Goal: Answer question/provide support: Share knowledge or assist other users

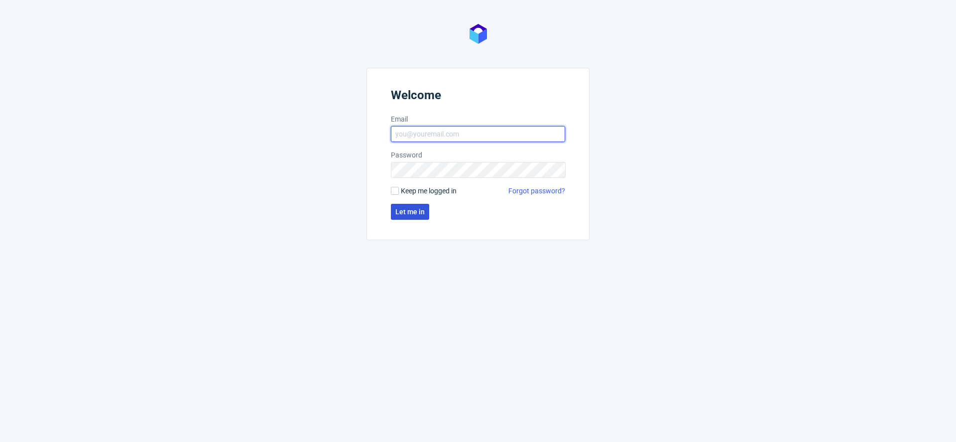
type input "[EMAIL_ADDRESS][DOMAIN_NAME]"
click at [407, 210] on span "Let me in" at bounding box center [409, 211] width 29 height 7
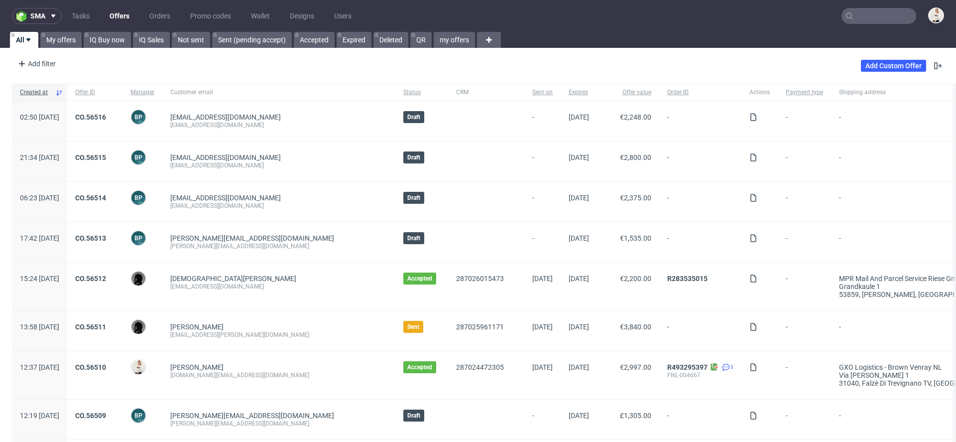
click at [866, 15] on input "text" at bounding box center [878, 16] width 75 height 16
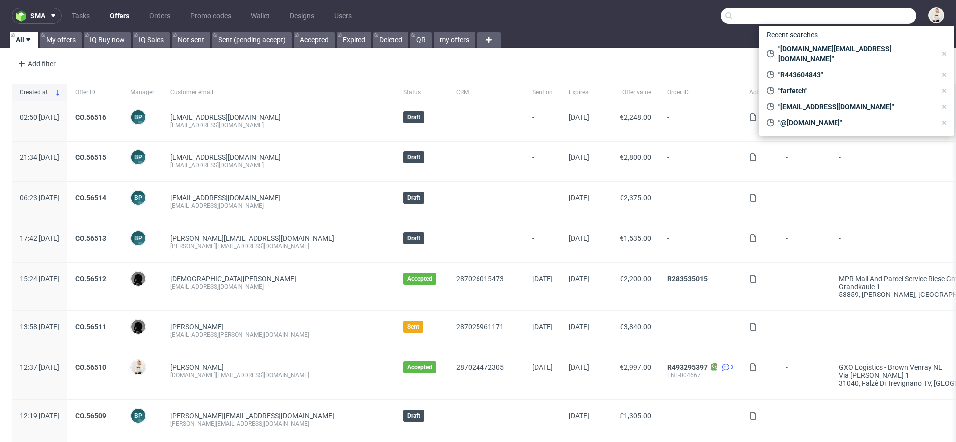
paste input "ciaran@theheadplan.com"
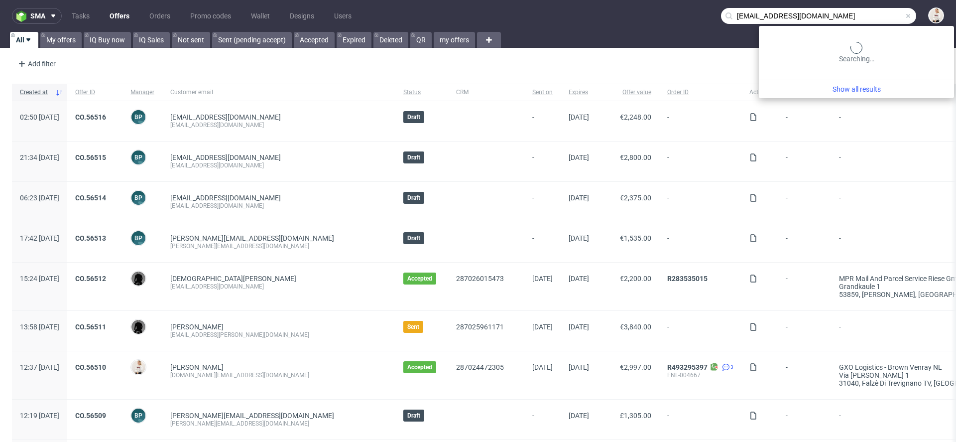
type input "ciaran@theheadplan.com"
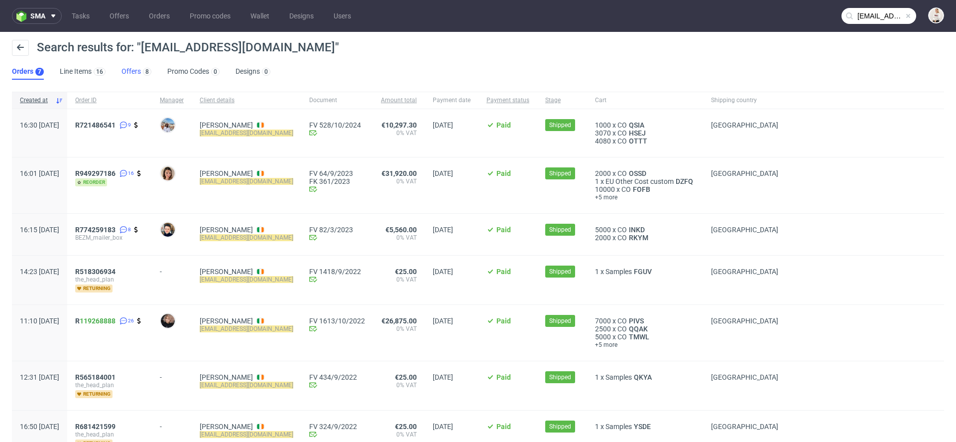
click at [135, 70] on link "Offers 8" at bounding box center [136, 72] width 30 height 16
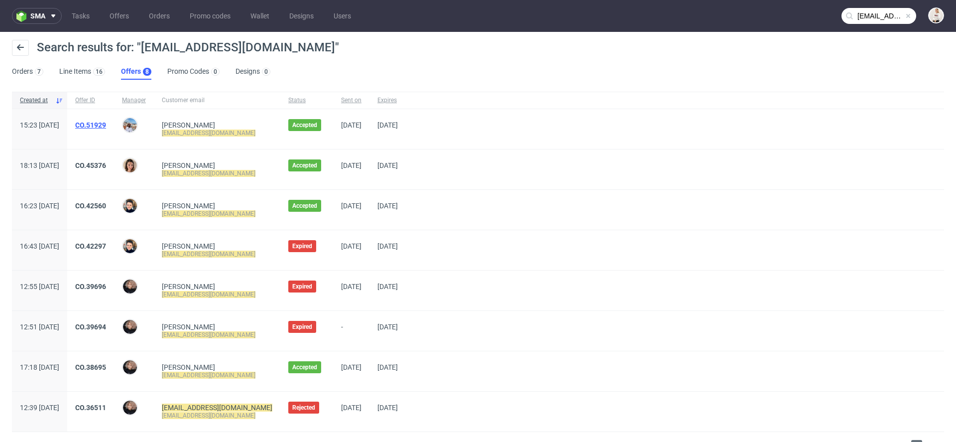
click at [106, 123] on link "CO.51929" at bounding box center [90, 125] width 31 height 8
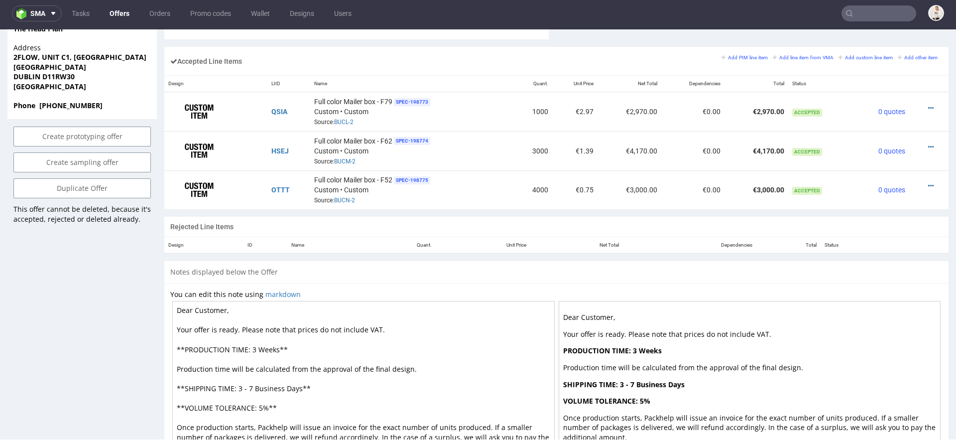
scroll to position [606, 0]
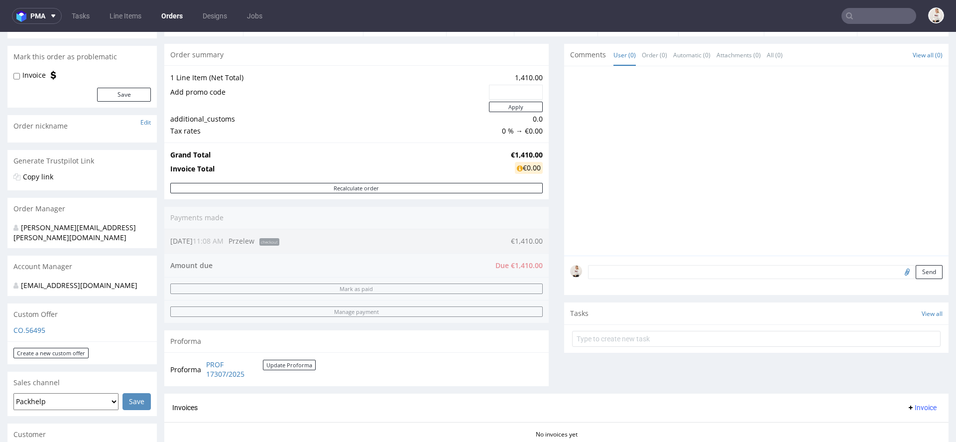
scroll to position [89, 0]
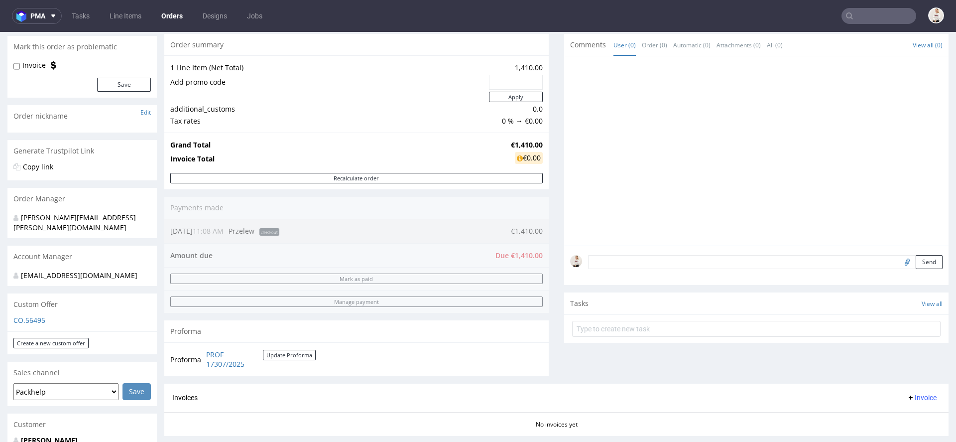
click at [654, 267] on textarea at bounding box center [765, 262] width 354 height 14
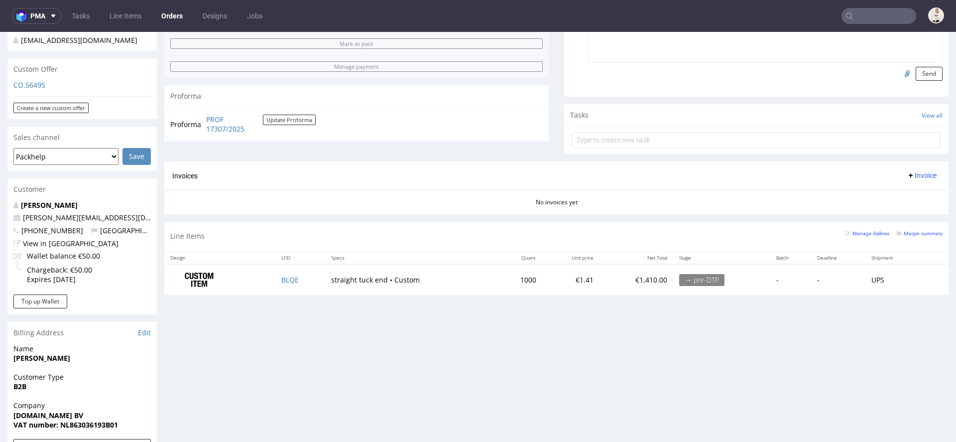
scroll to position [391, 0]
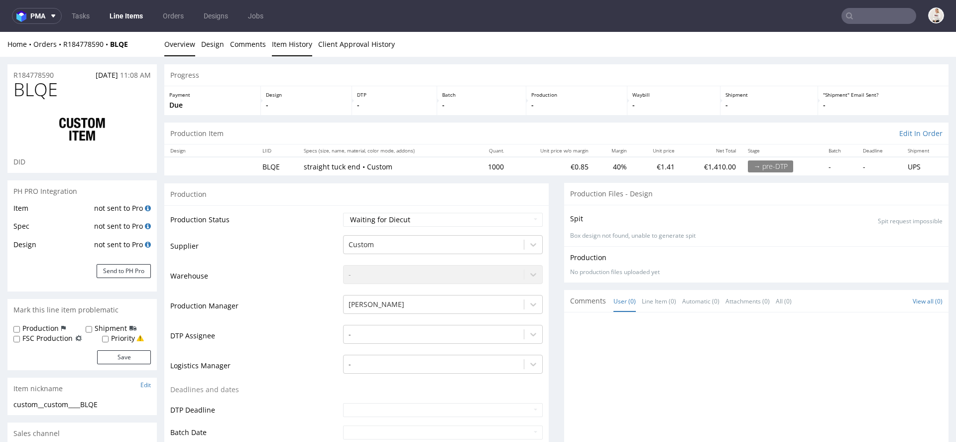
click at [292, 41] on link "Item History" at bounding box center [292, 44] width 40 height 24
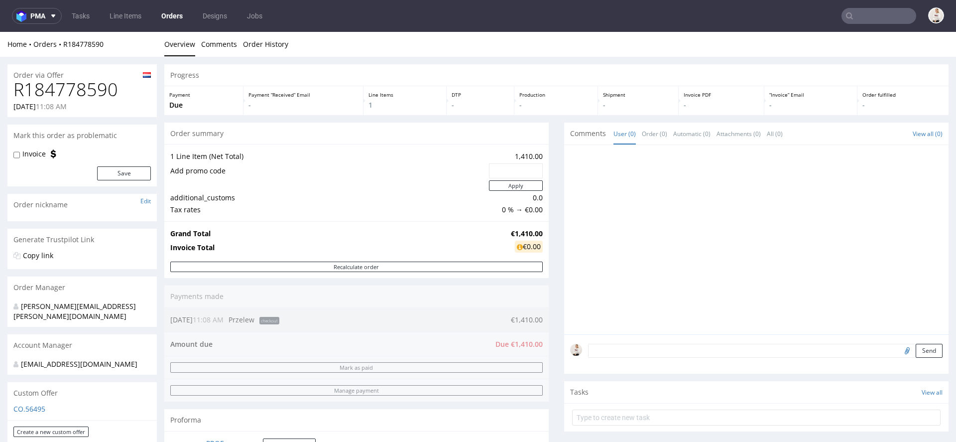
click at [165, 15] on link "Orders" at bounding box center [171, 16] width 33 height 16
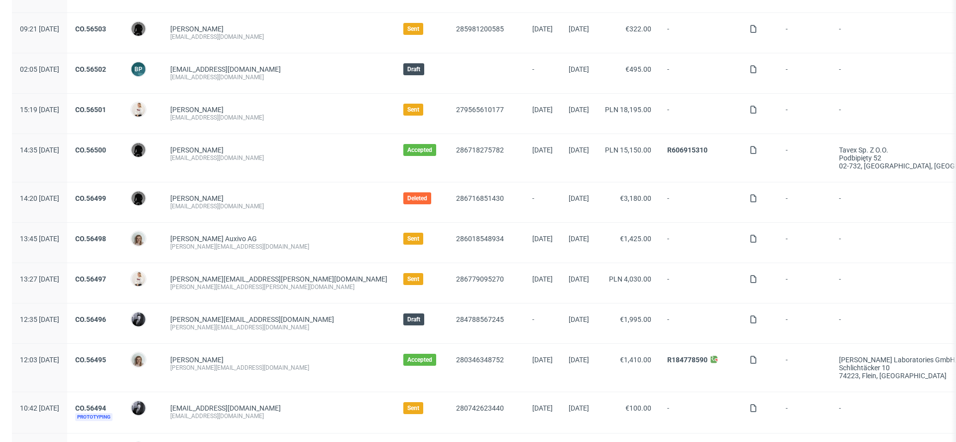
scroll to position [632, 0]
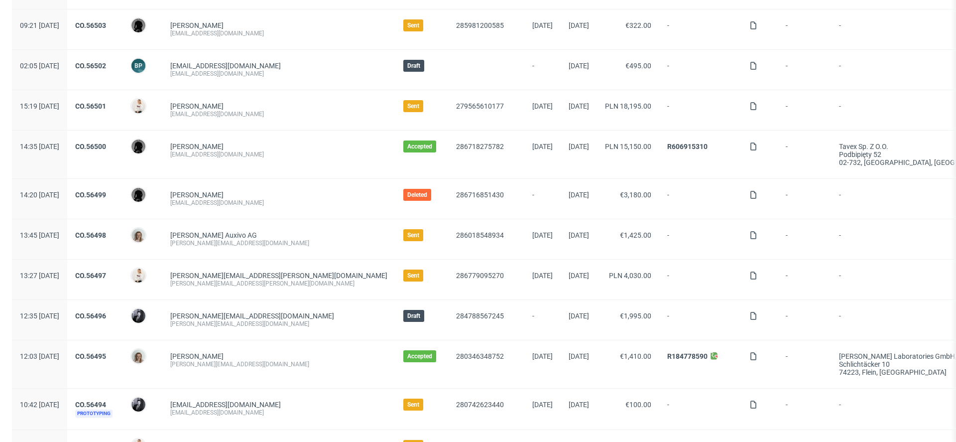
click at [263, 242] on div "dario.bee@auxivo.com" at bounding box center [278, 243] width 217 height 8
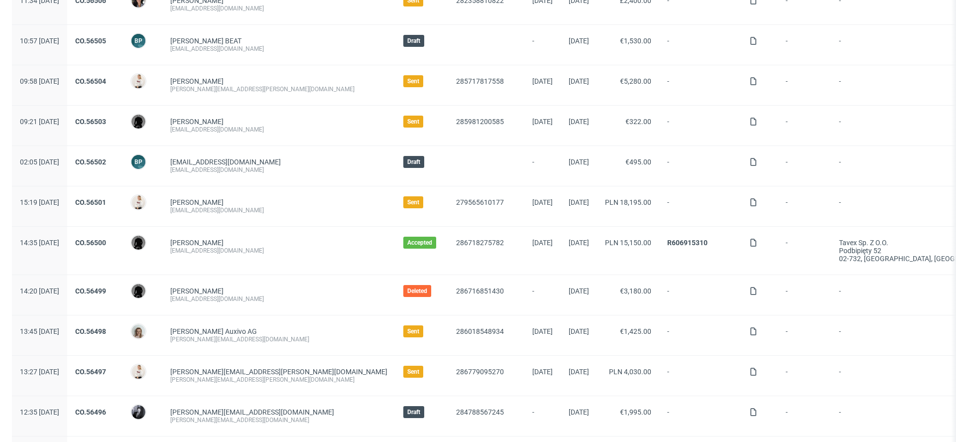
scroll to position [0, 0]
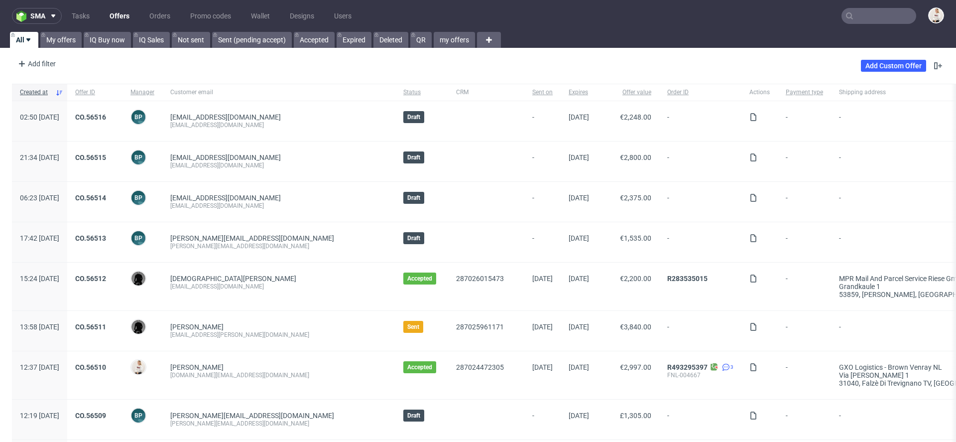
click at [116, 12] on link "Offers" at bounding box center [120, 16] width 32 height 16
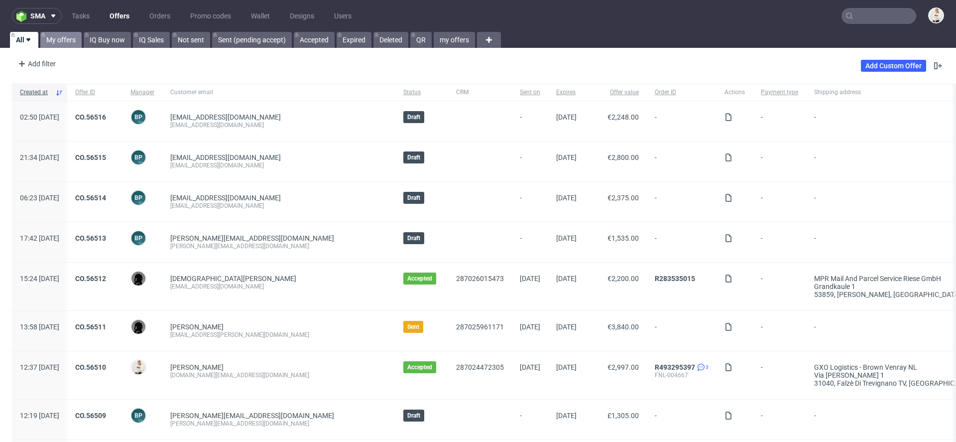
click at [58, 43] on link "My offers" at bounding box center [60, 40] width 41 height 16
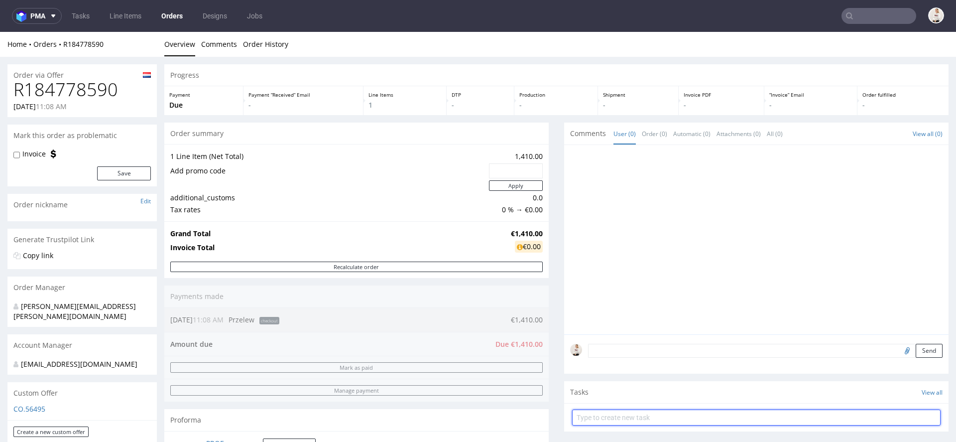
click at [686, 417] on input "text" at bounding box center [756, 417] width 368 height 16
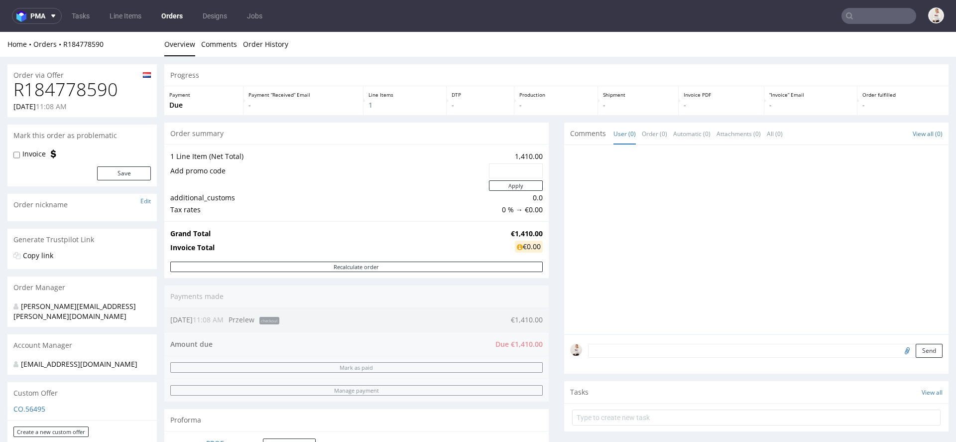
click at [634, 344] on textarea at bounding box center [765, 351] width 354 height 14
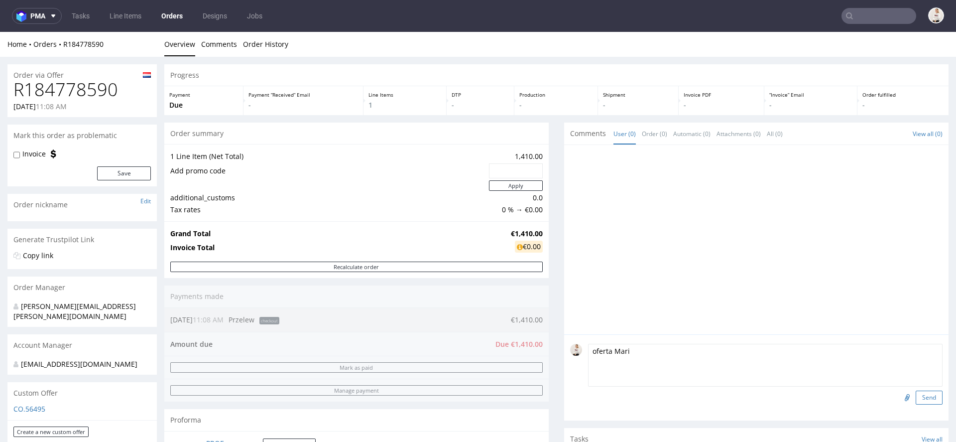
type textarea "oferta Mari"
click at [916, 390] on button "Send" at bounding box center [929, 397] width 27 height 14
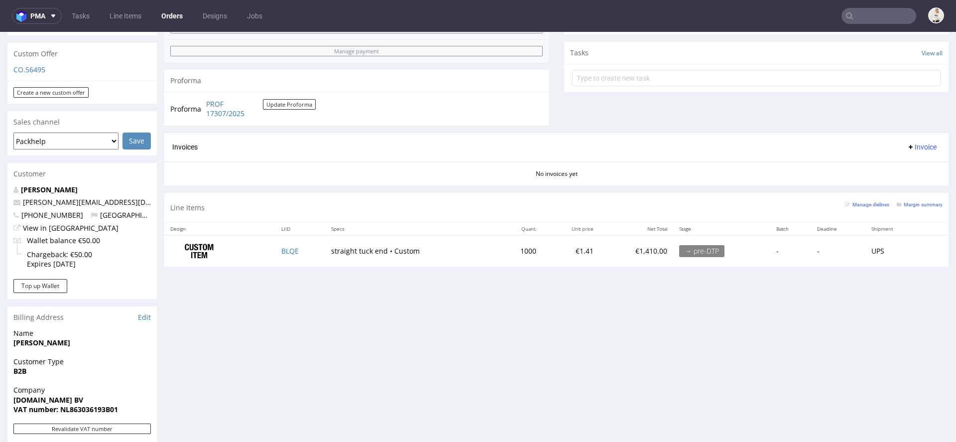
scroll to position [341, 0]
click at [870, 16] on input "text" at bounding box center [878, 16] width 75 height 16
paste input "tomek@cleantle.com"
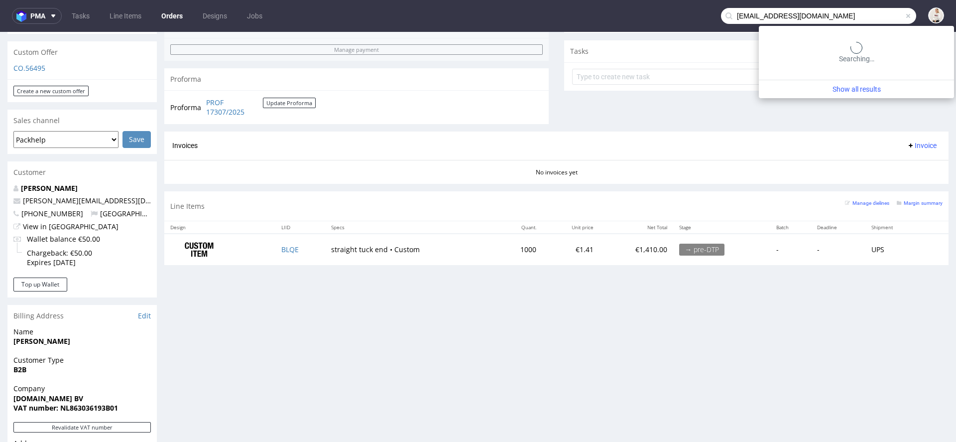
type input "tomek@cleantle.com"
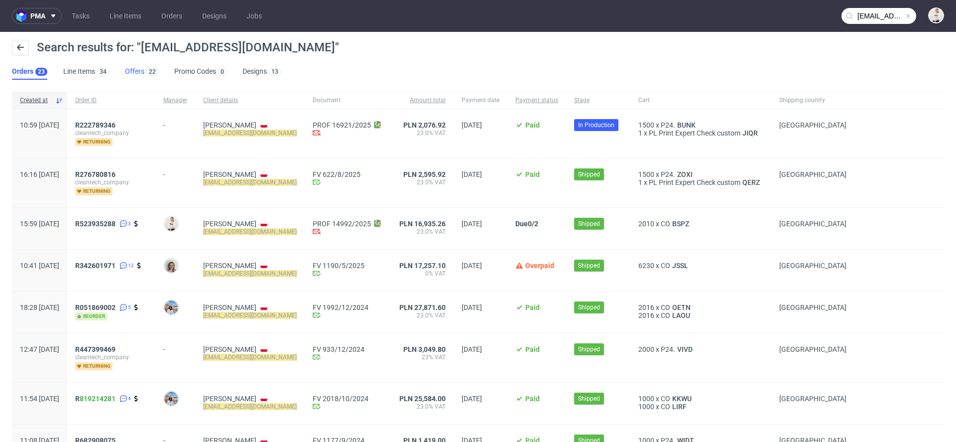
click at [134, 67] on link "Offers 22" at bounding box center [141, 72] width 33 height 16
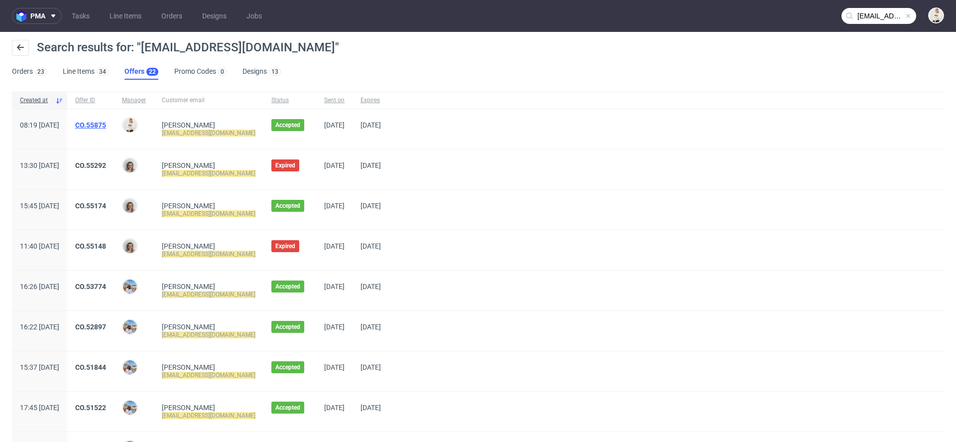
click at [106, 122] on link "CO.55875" at bounding box center [90, 125] width 31 height 8
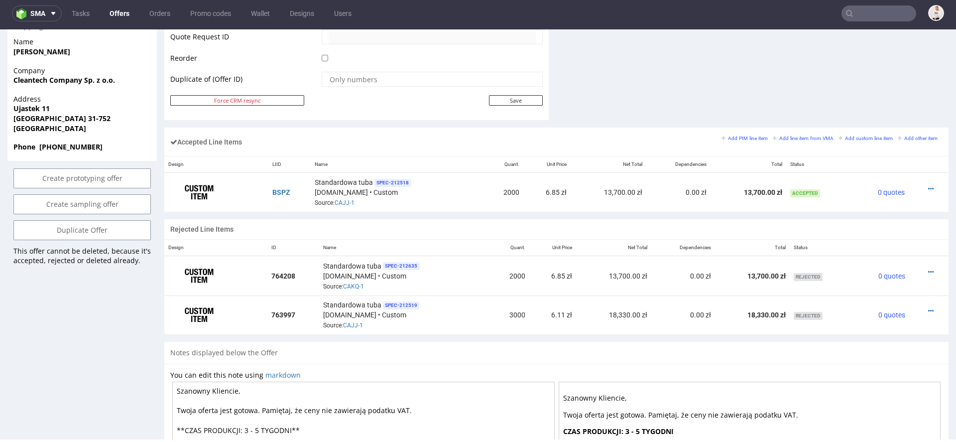
scroll to position [528, 0]
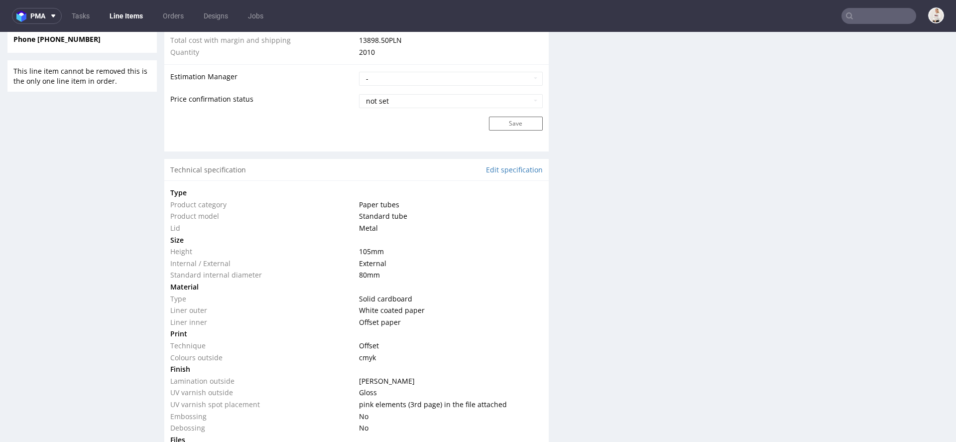
scroll to position [1128, 0]
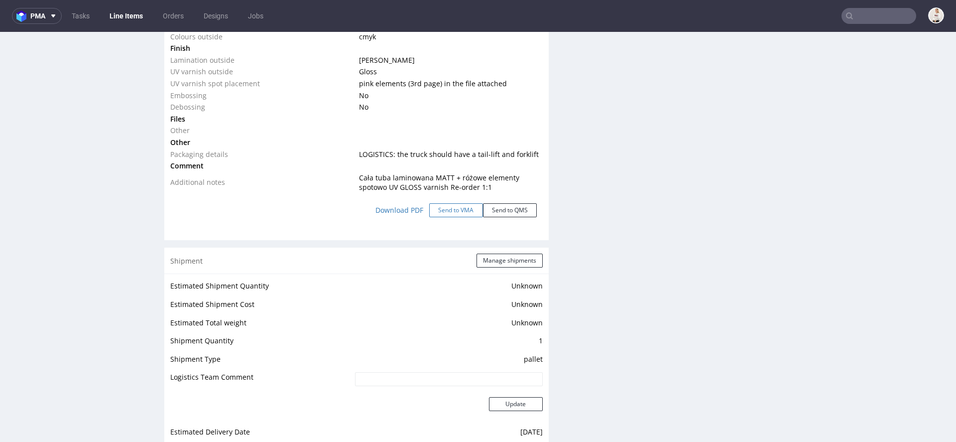
click at [457, 209] on button "Send to VMA" at bounding box center [456, 210] width 54 height 14
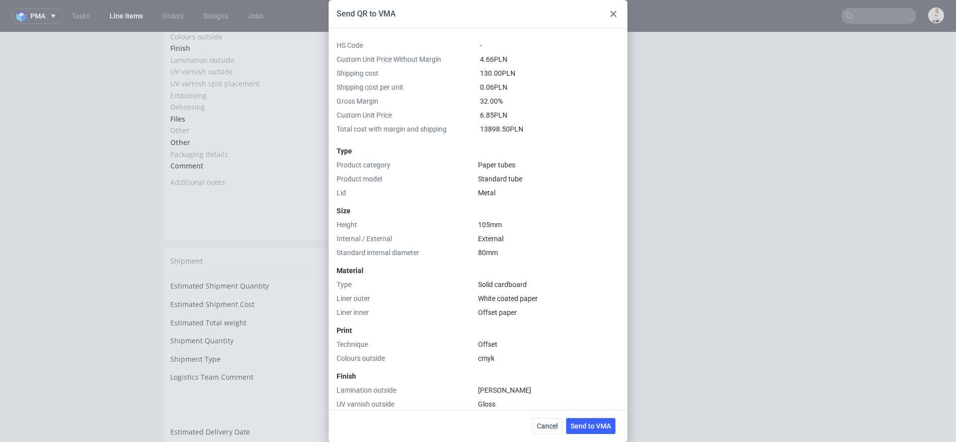
click at [616, 11] on div at bounding box center [613, 14] width 12 height 12
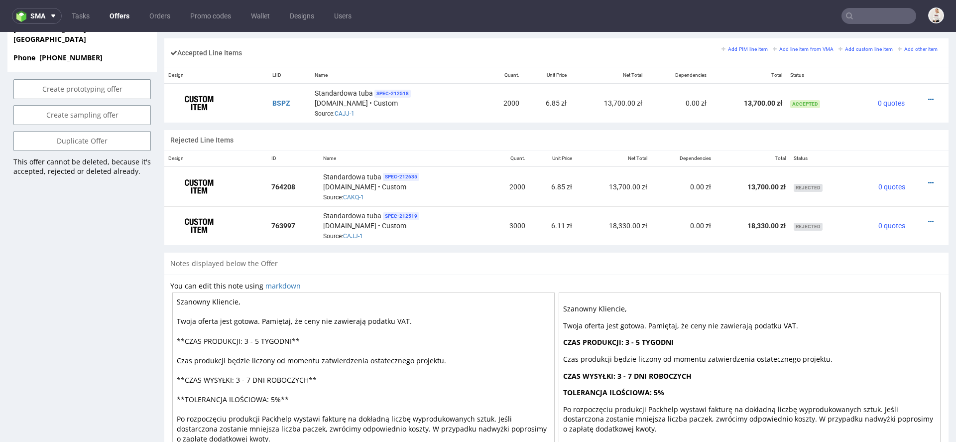
scroll to position [640, 0]
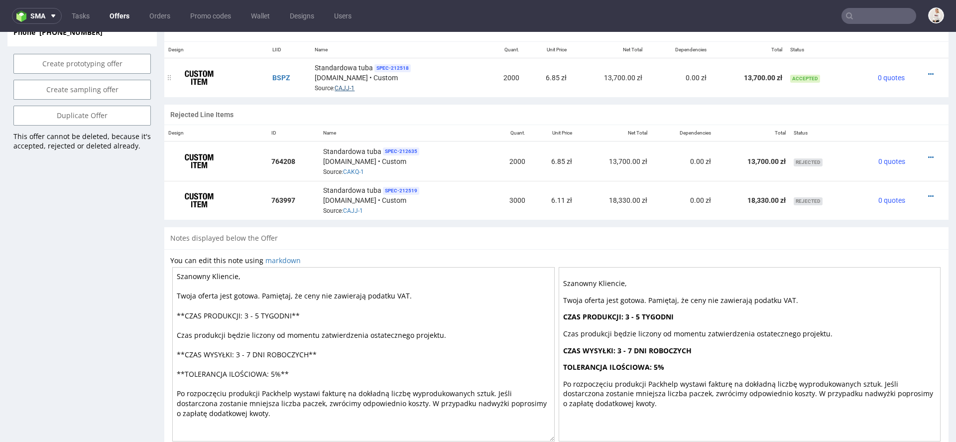
click at [343, 87] on link "CAJJ-1" at bounding box center [345, 88] width 20 height 7
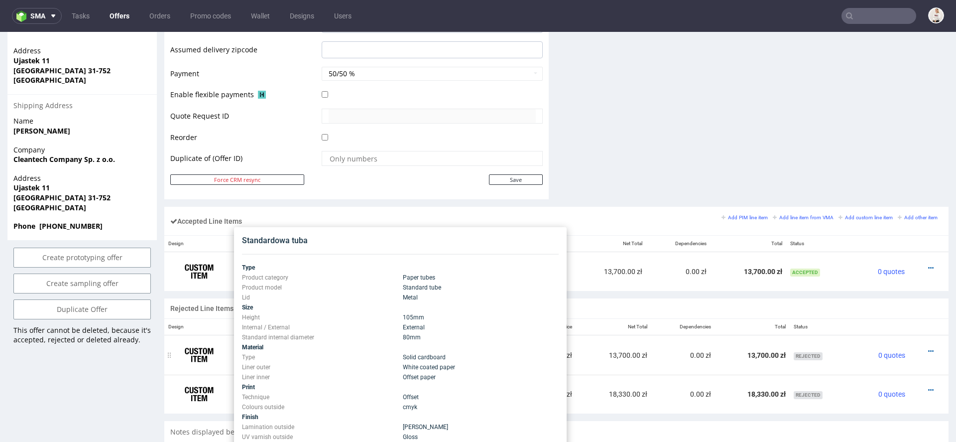
scroll to position [0, 0]
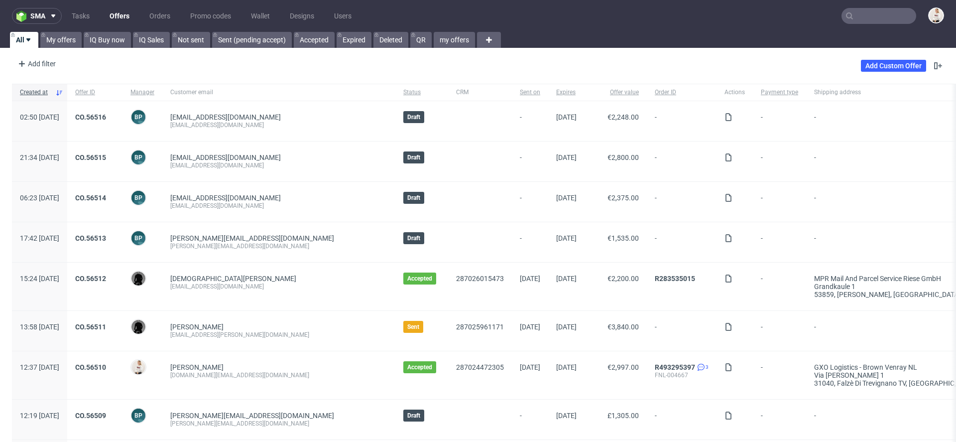
click at [852, 13] on input "text" at bounding box center [878, 16] width 75 height 16
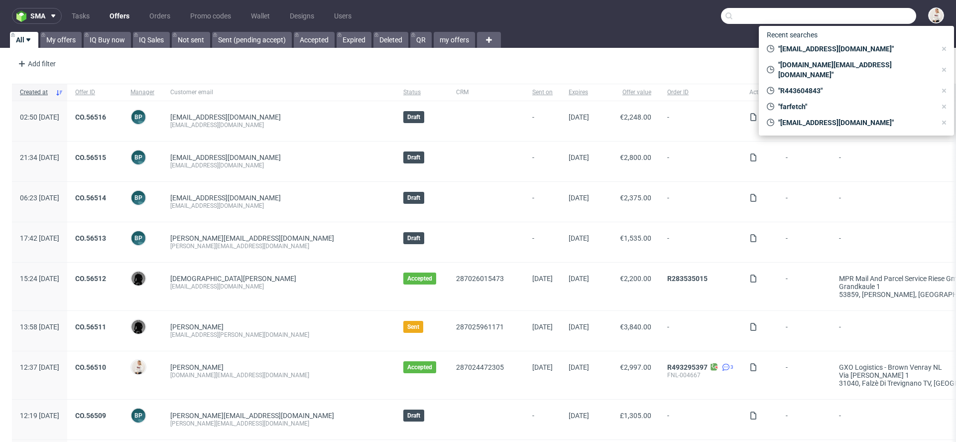
paste input "timursic1@gmail.com"
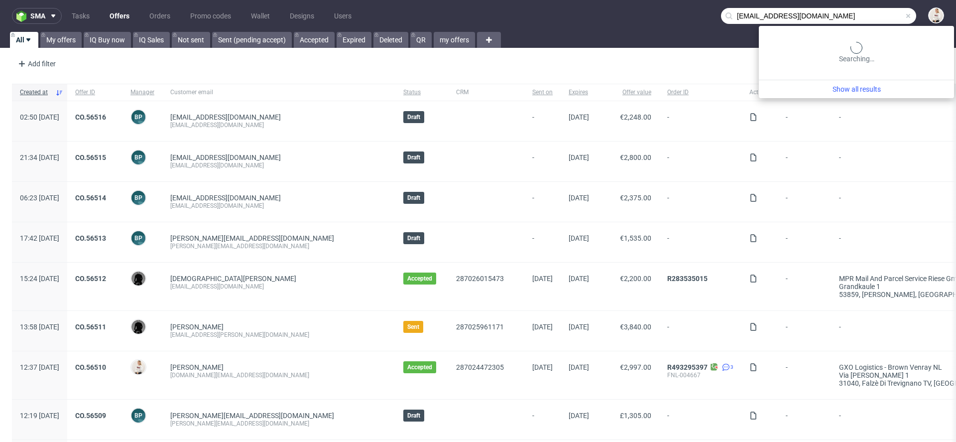
type input "timursic1@gmail.com"
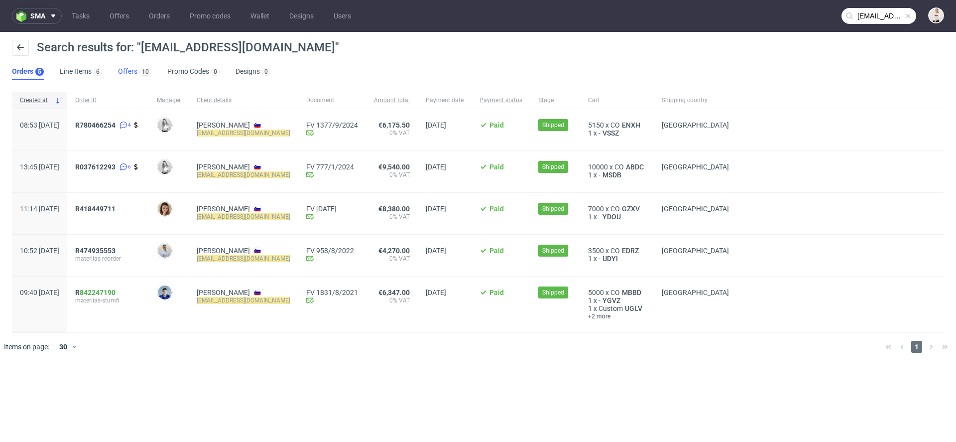
click at [131, 70] on link "Offers 10" at bounding box center [134, 72] width 33 height 16
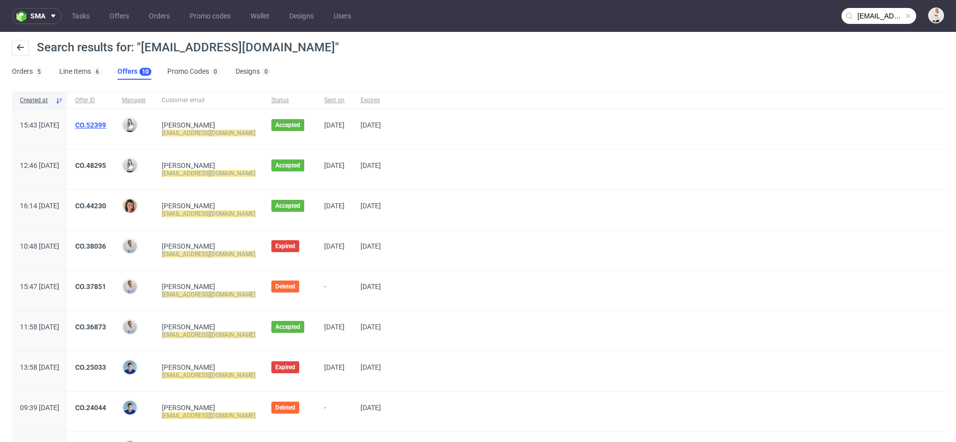
click at [106, 125] on link "CO.52399" at bounding box center [90, 125] width 31 height 8
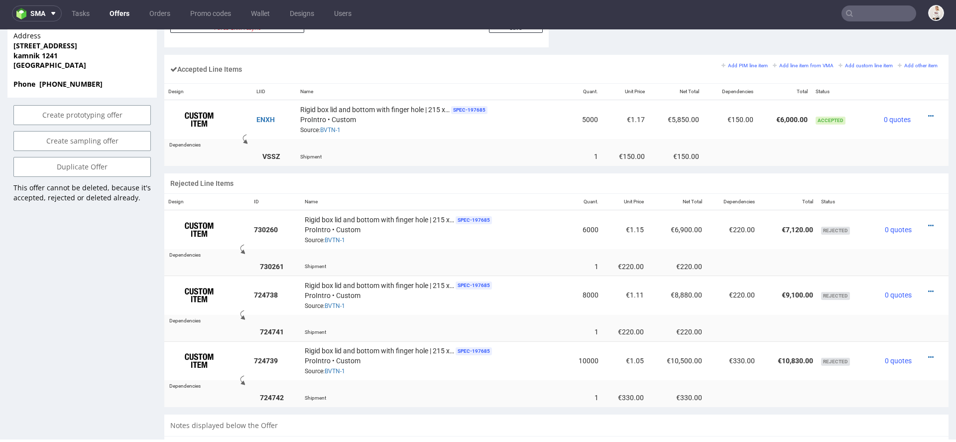
scroll to position [594, 0]
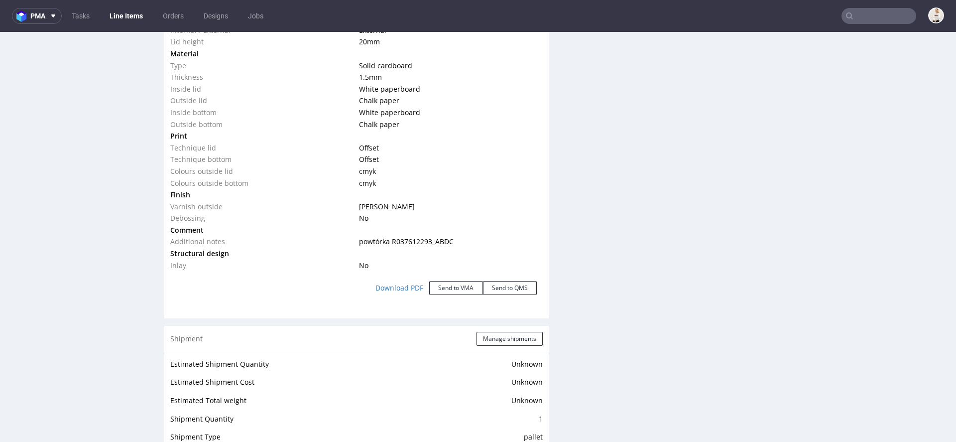
scroll to position [1106, 0]
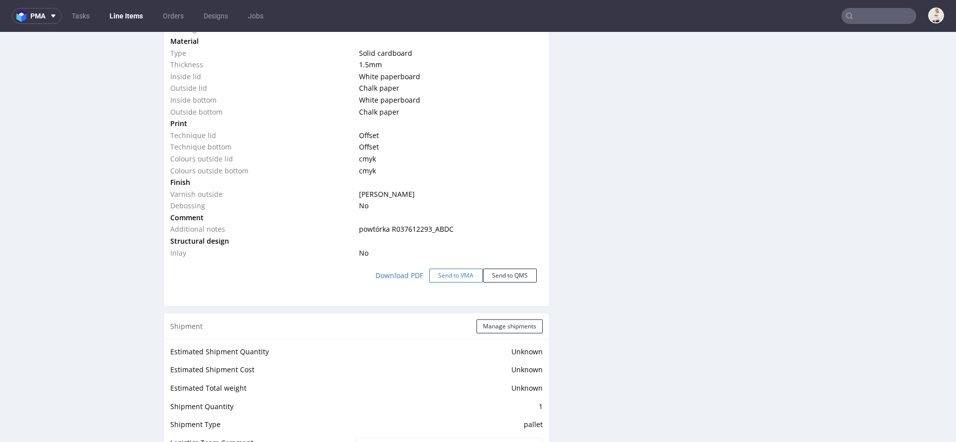
click at [461, 274] on button "Send to VMA" at bounding box center [456, 275] width 54 height 14
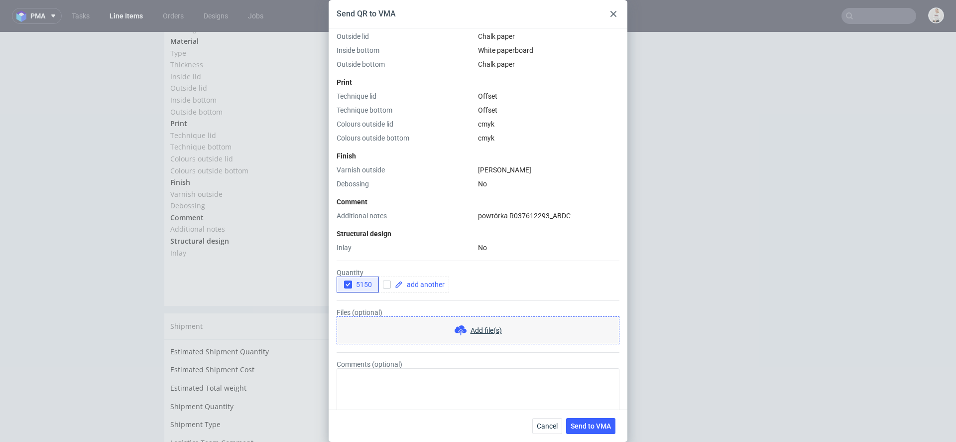
scroll to position [318, 0]
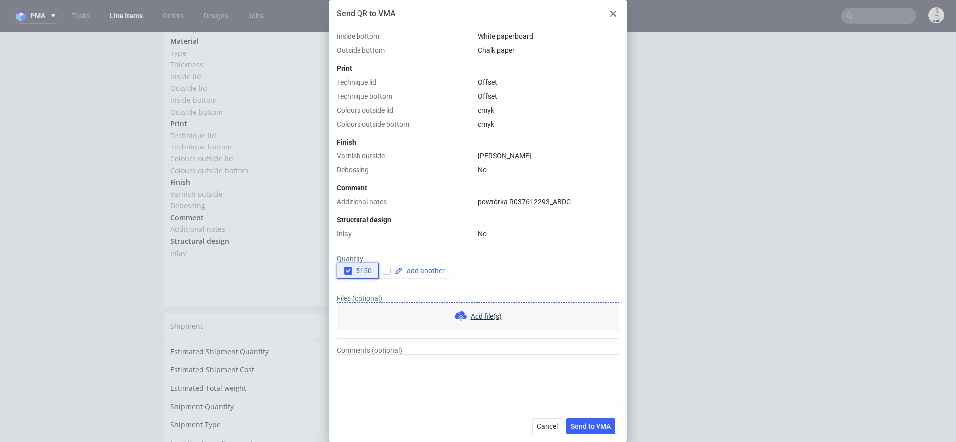
click at [345, 271] on icon "button" at bounding box center [348, 270] width 7 height 7
click at [414, 267] on span at bounding box center [424, 270] width 42 height 7
checkbox input "true"
click at [481, 272] on span at bounding box center [472, 270] width 42 height 7
checkbox input "true"
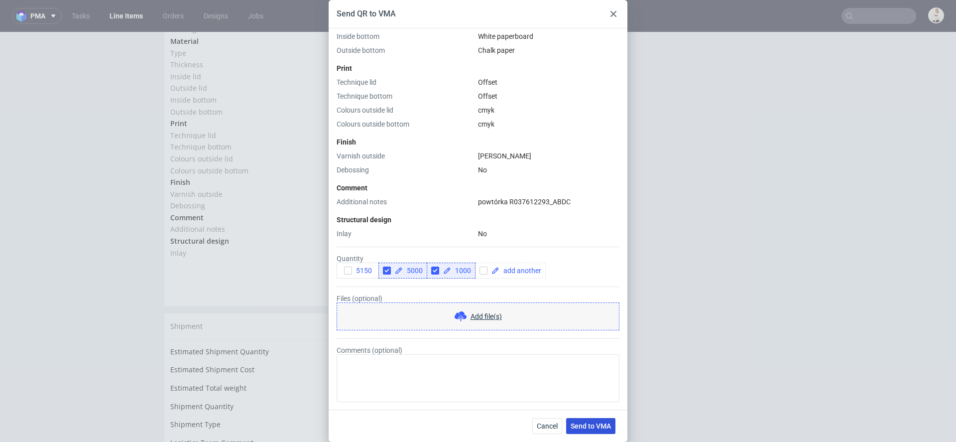
click at [589, 424] on span "Send to VMA" at bounding box center [591, 425] width 40 height 7
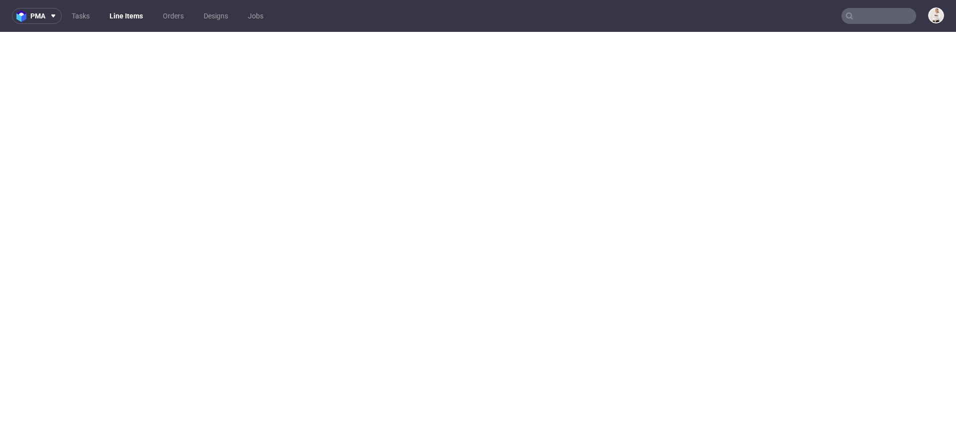
select select "in_progress"
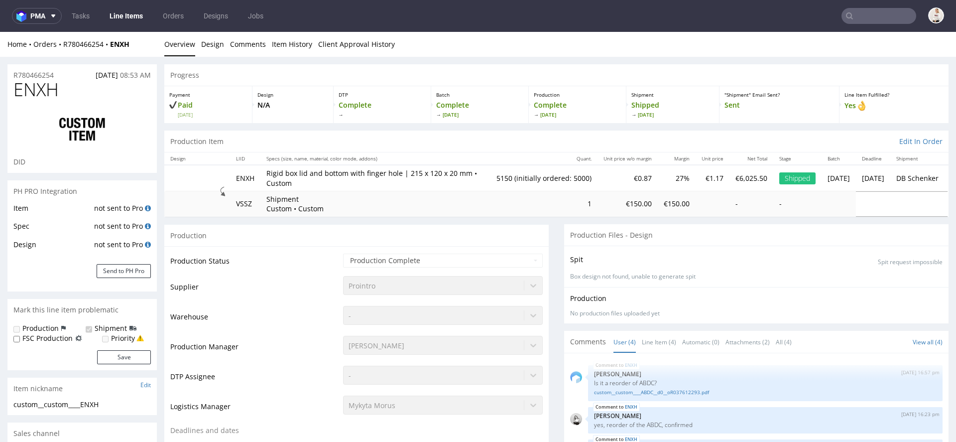
scroll to position [0, 0]
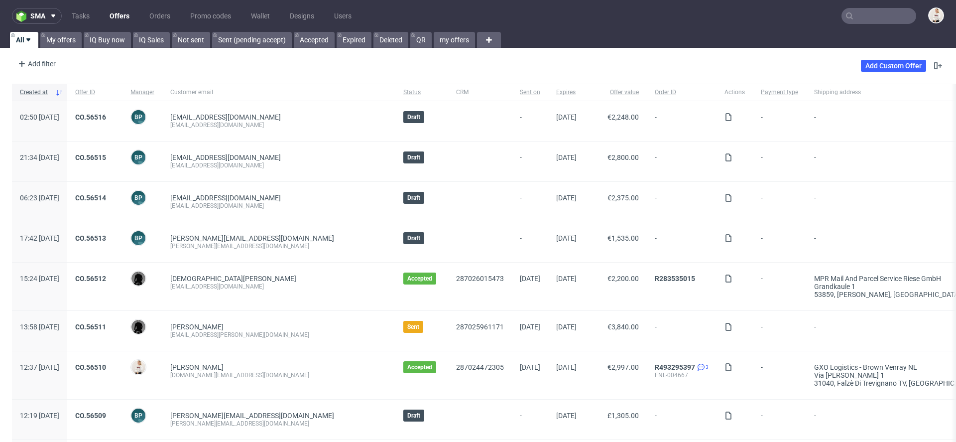
click at [868, 17] on input "text" at bounding box center [878, 16] width 75 height 16
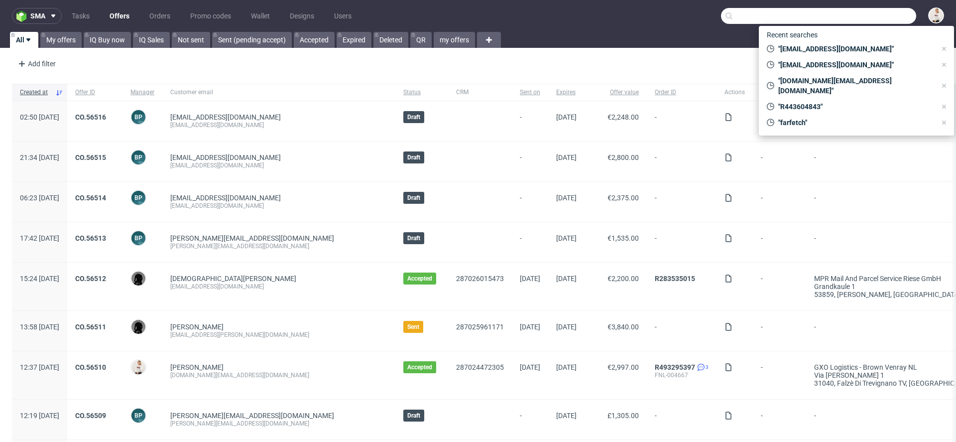
paste input "[EMAIL_ADDRESS][DOMAIN_NAME]"
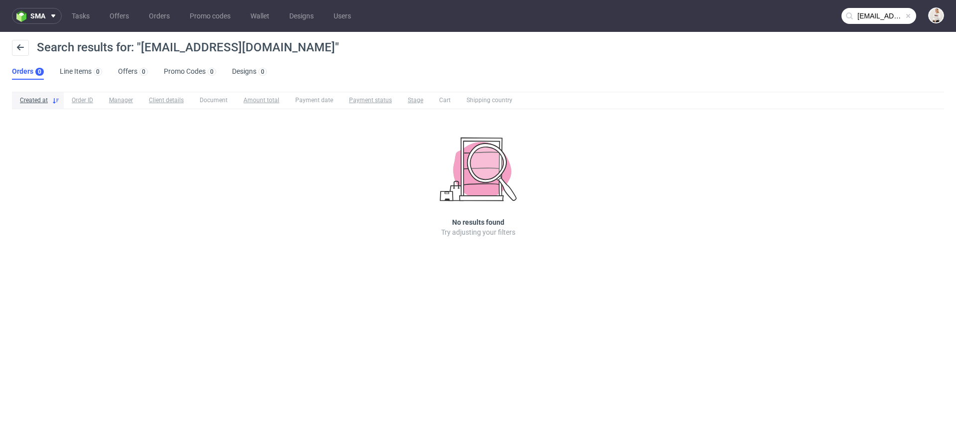
click at [871, 23] on input "[EMAIL_ADDRESS][DOMAIN_NAME]" at bounding box center [878, 16] width 75 height 16
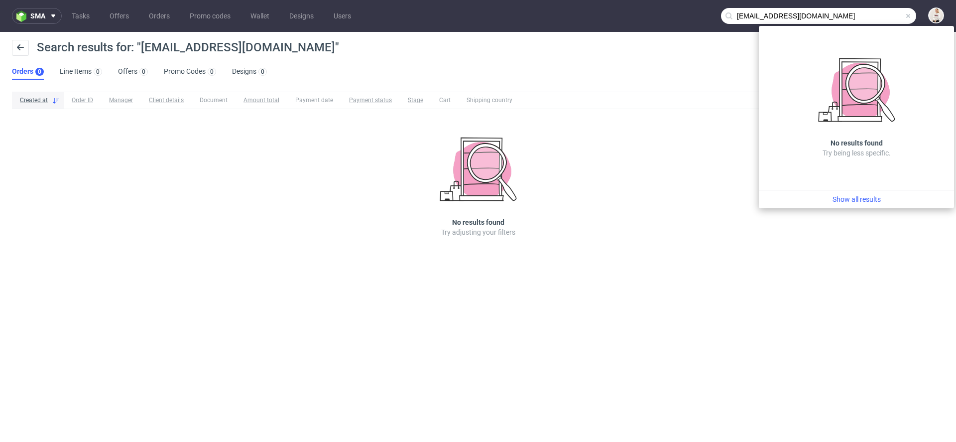
drag, startPoint x: 776, startPoint y: 17, endPoint x: 665, endPoint y: 2, distance: 111.5
click at [665, 2] on nav "sma Tasks Offers Orders Promo codes Wallet Designs Users [EMAIL_ADDRESS][DOMAIN…" at bounding box center [478, 16] width 956 height 32
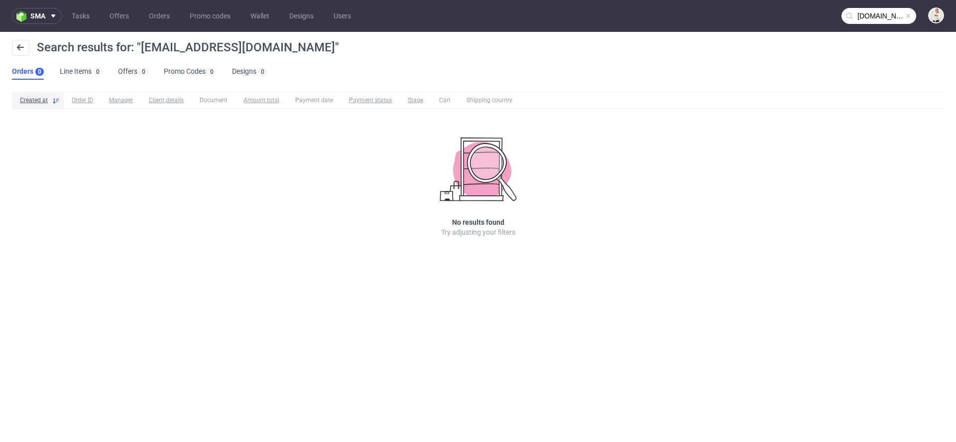
type input "[DOMAIN_NAME]"
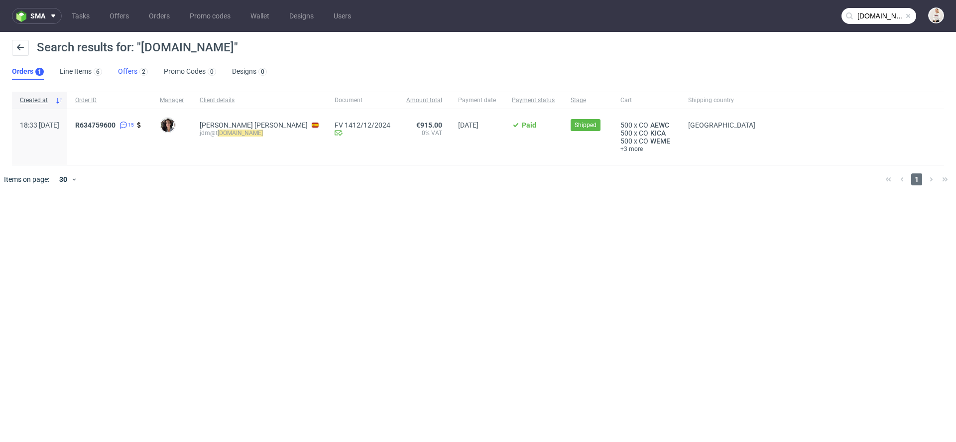
click at [122, 76] on link "Offers 2" at bounding box center [133, 72] width 30 height 16
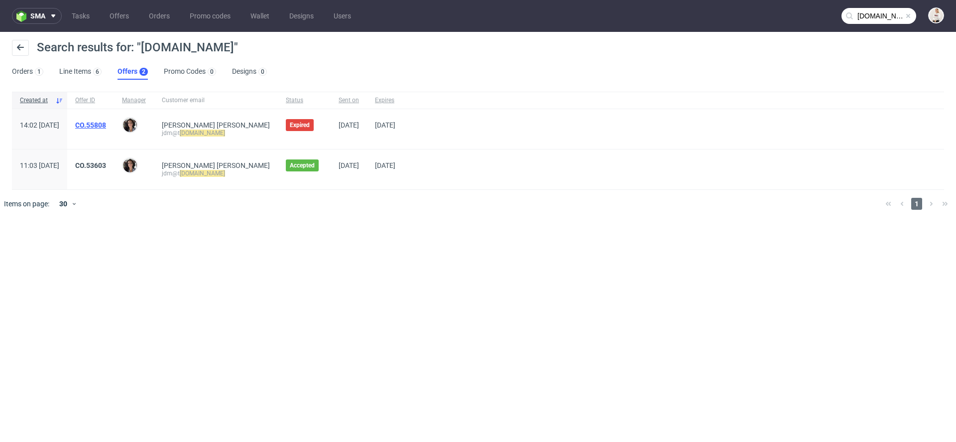
click at [106, 123] on link "CO.55808" at bounding box center [90, 125] width 31 height 8
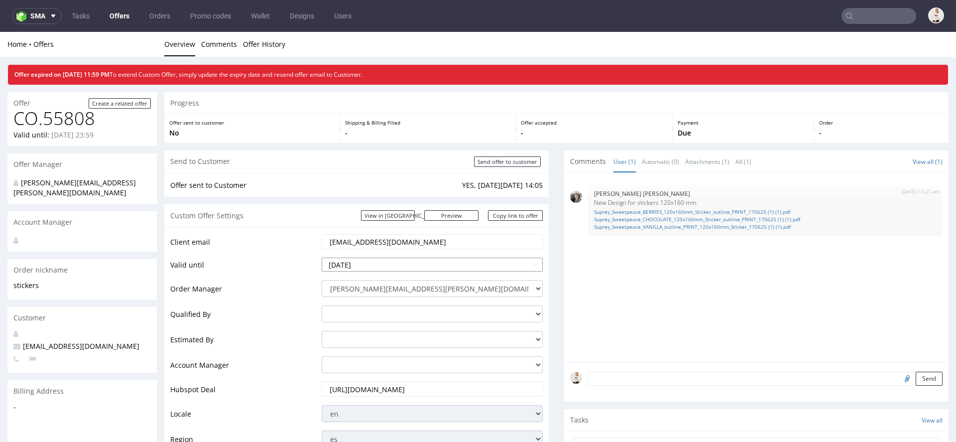
click at [397, 262] on input "2025-08-12" at bounding box center [432, 264] width 221 height 14
click at [360, 218] on td "19" at bounding box center [360, 219] width 15 height 15
type input "2025-08-19"
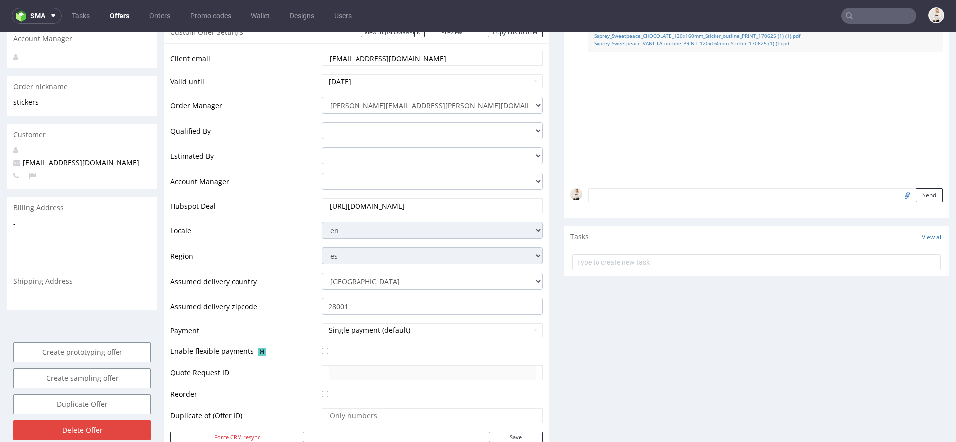
scroll to position [228, 0]
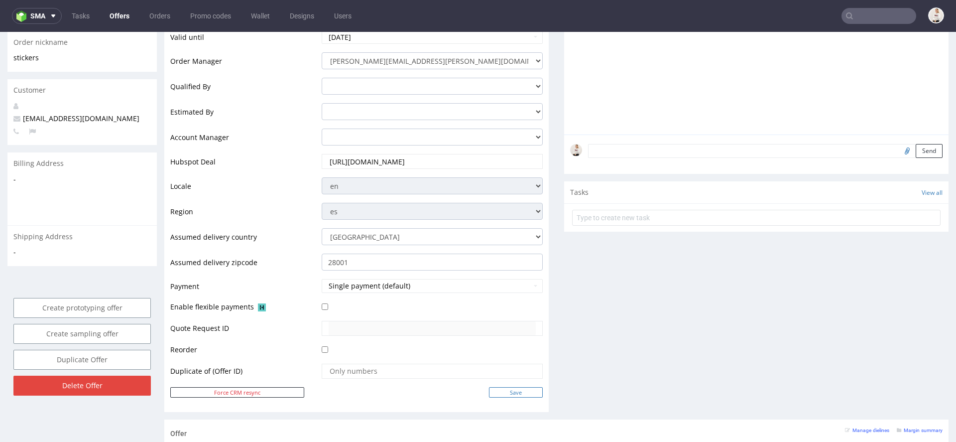
click at [530, 387] on input "Save" at bounding box center [516, 392] width 54 height 10
type input "In progress..."
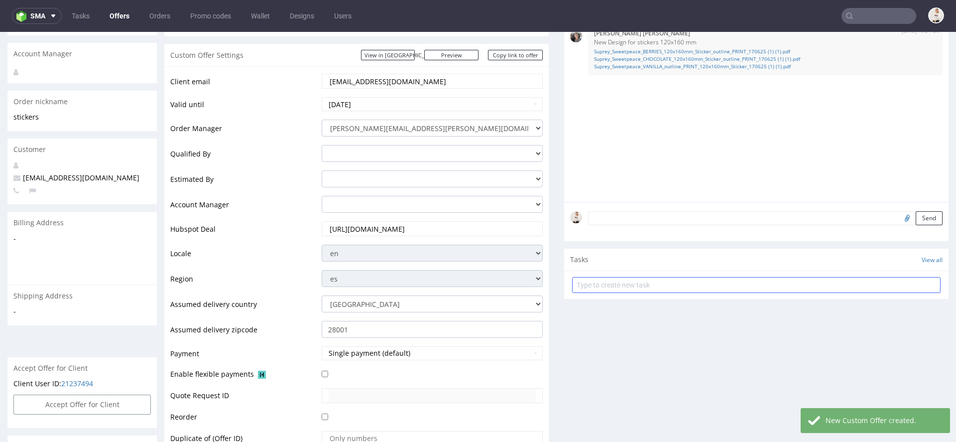
scroll to position [0, 0]
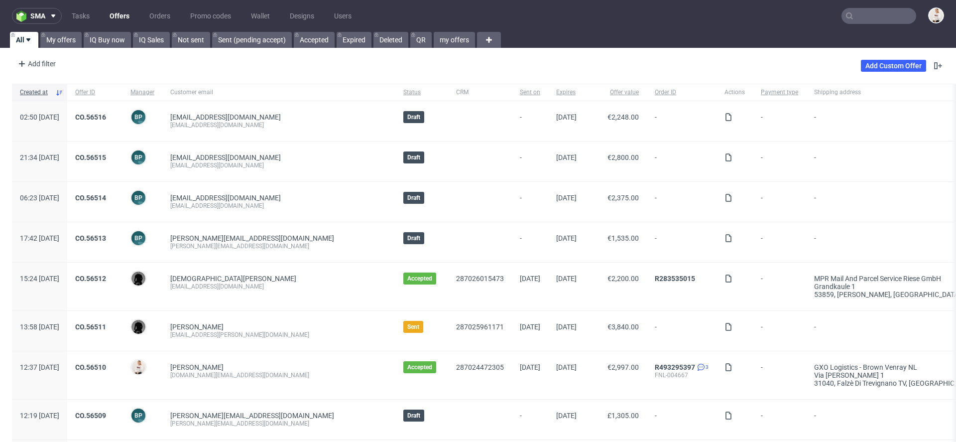
click at [848, 19] on input "text" at bounding box center [878, 16] width 75 height 16
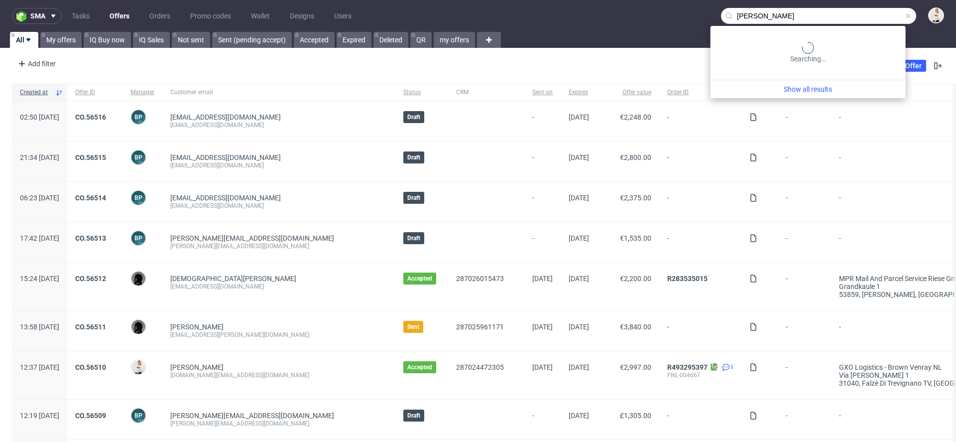
type input "[PERSON_NAME]"
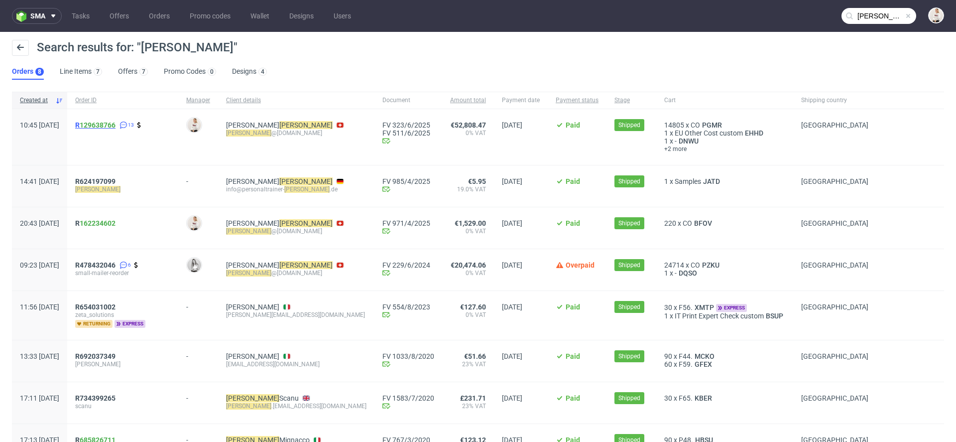
click at [109, 125] on span "R 129638766" at bounding box center [95, 125] width 40 height 8
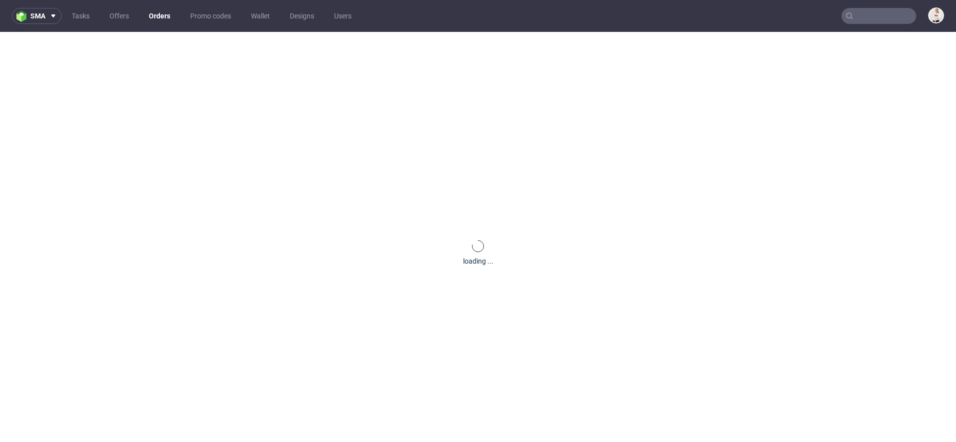
type input "[PERSON_NAME]"
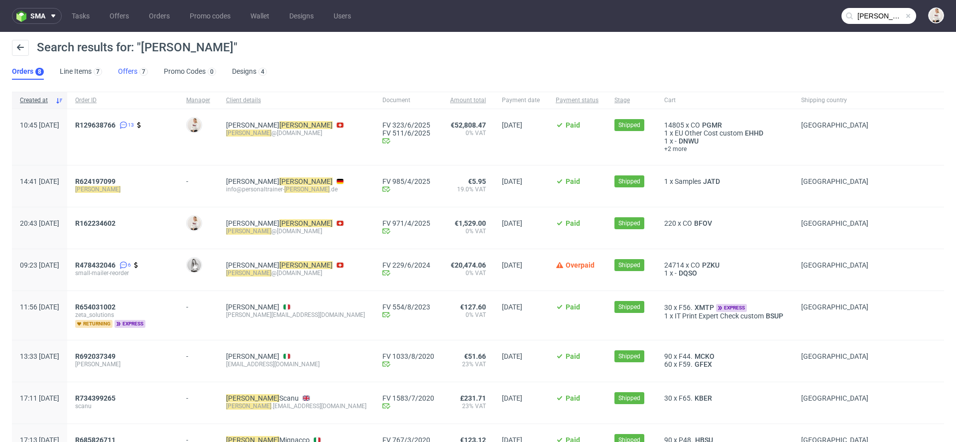
click at [137, 75] on div "7" at bounding box center [142, 71] width 10 height 10
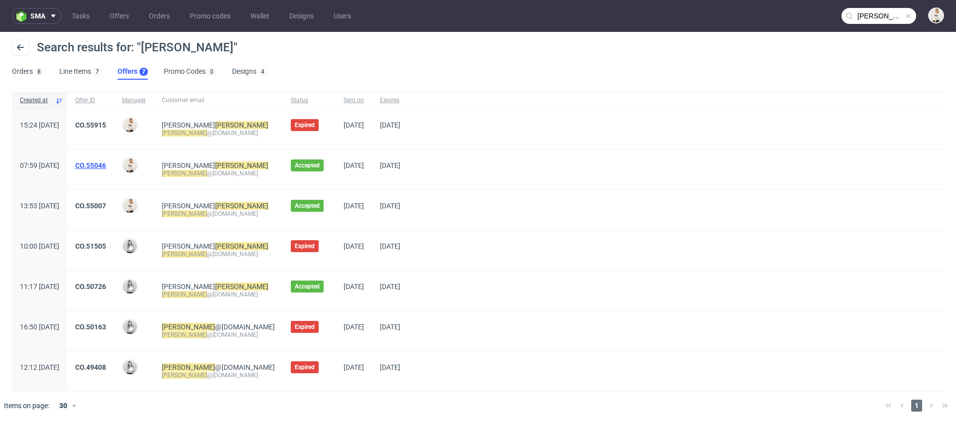
click at [106, 166] on link "CO.55046" at bounding box center [90, 165] width 31 height 8
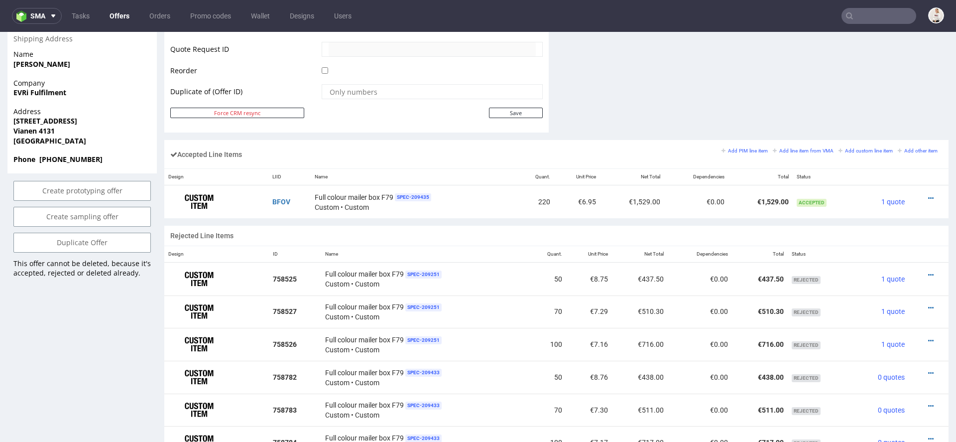
scroll to position [479, 0]
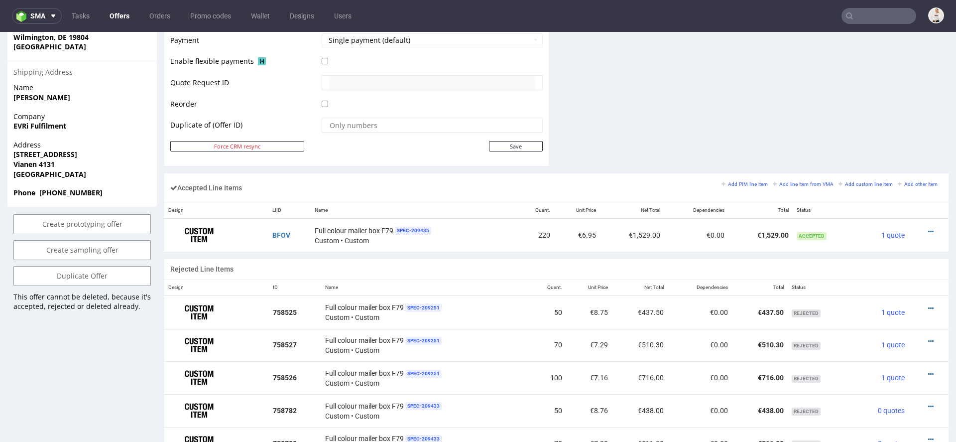
type input "[PERSON_NAME]"
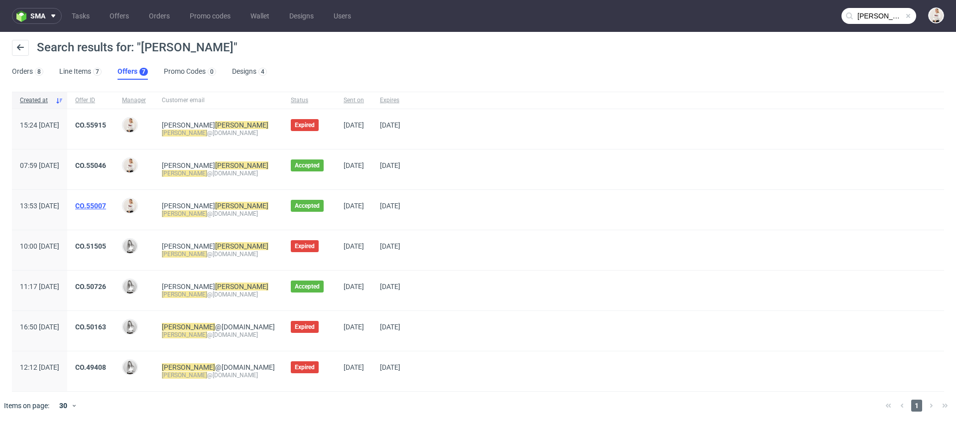
click at [106, 204] on link "CO.55007" at bounding box center [90, 206] width 31 height 8
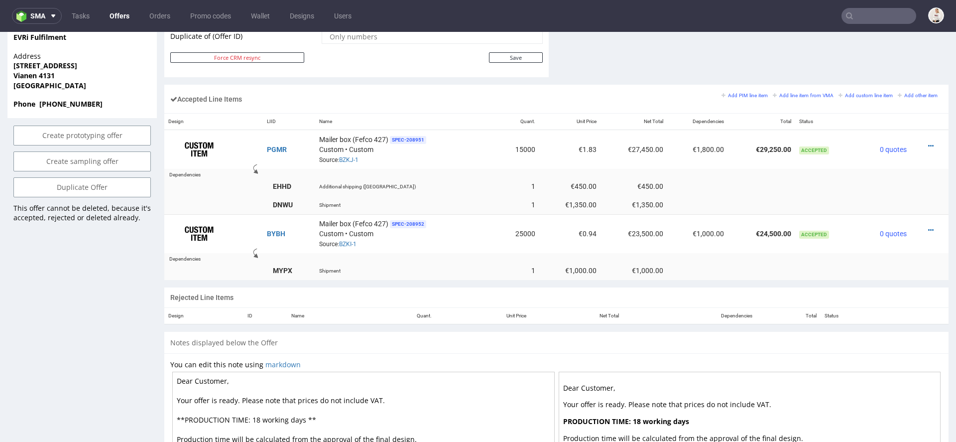
scroll to position [567, 0]
click at [928, 144] on icon at bounding box center [930, 147] width 5 height 7
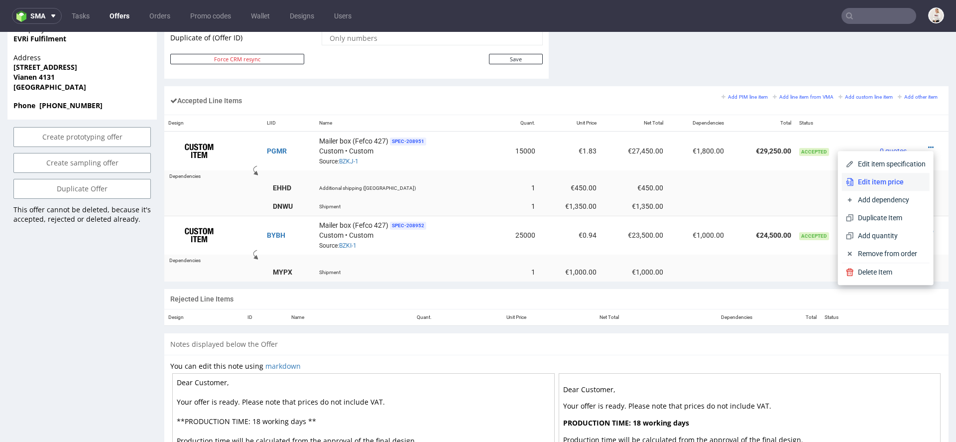
click at [871, 185] on span "Edit item price" at bounding box center [890, 182] width 72 height 10
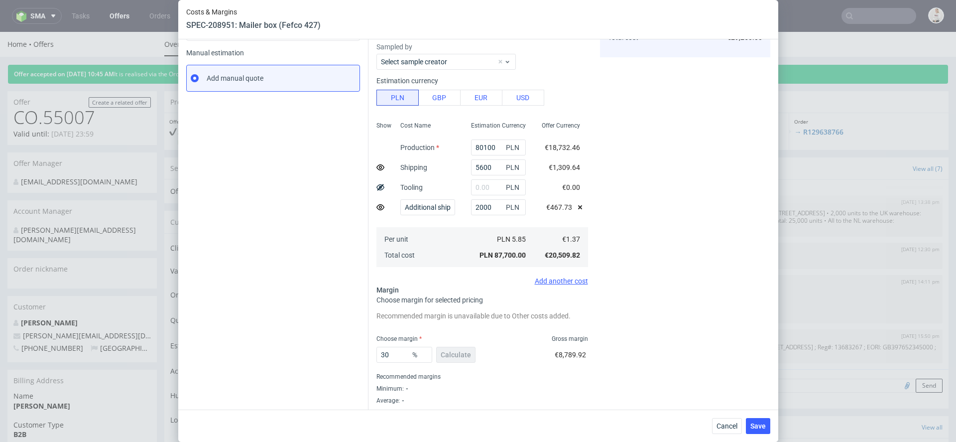
scroll to position [162, 0]
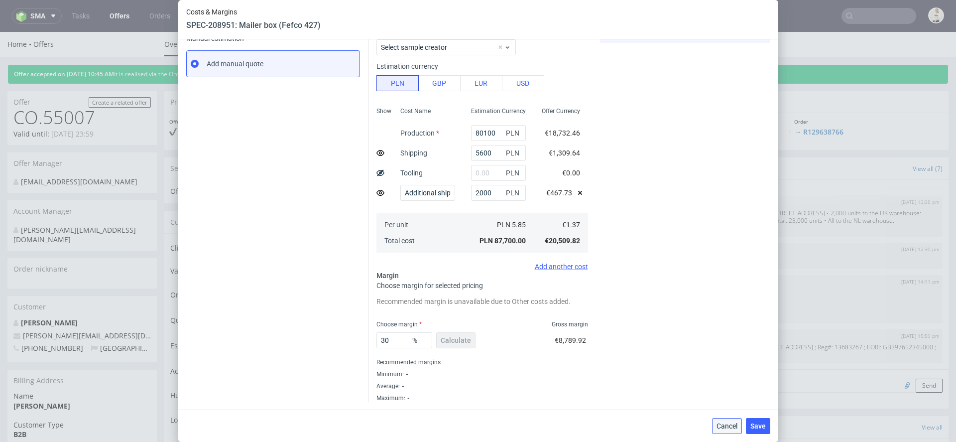
click at [725, 427] on span "Cancel" at bounding box center [726, 425] width 21 height 7
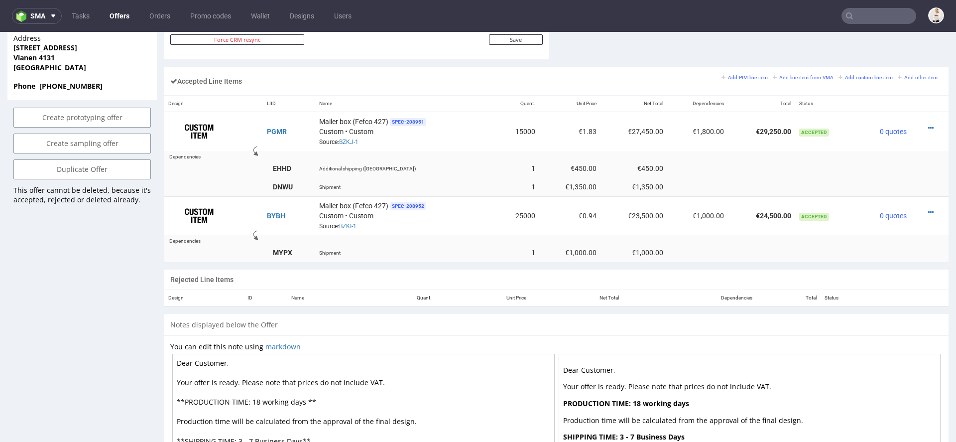
scroll to position [588, 0]
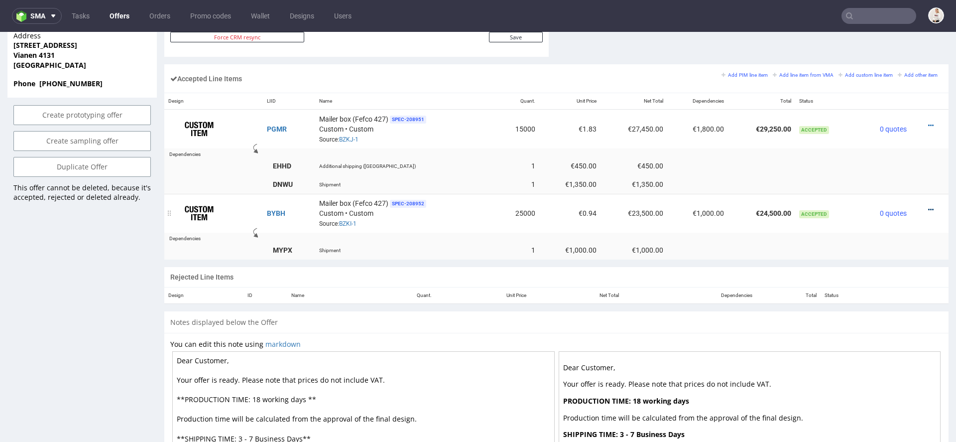
click at [928, 206] on icon at bounding box center [930, 209] width 5 height 7
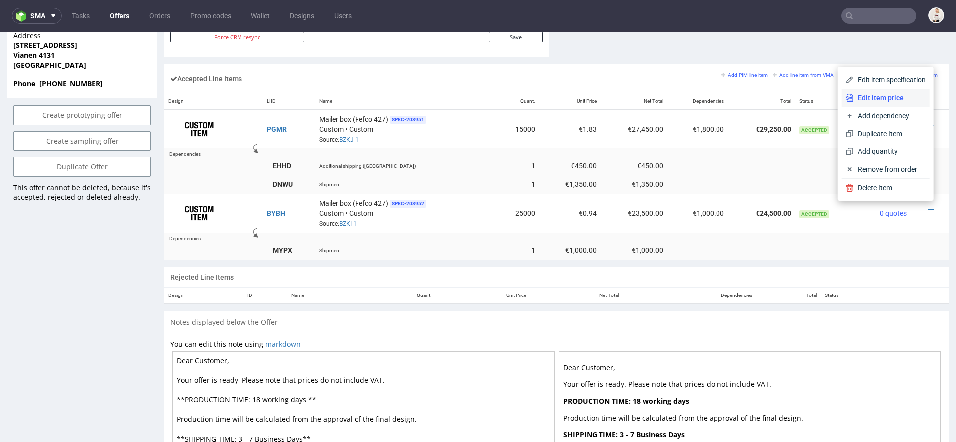
click at [875, 102] on span "Edit item price" at bounding box center [890, 98] width 72 height 10
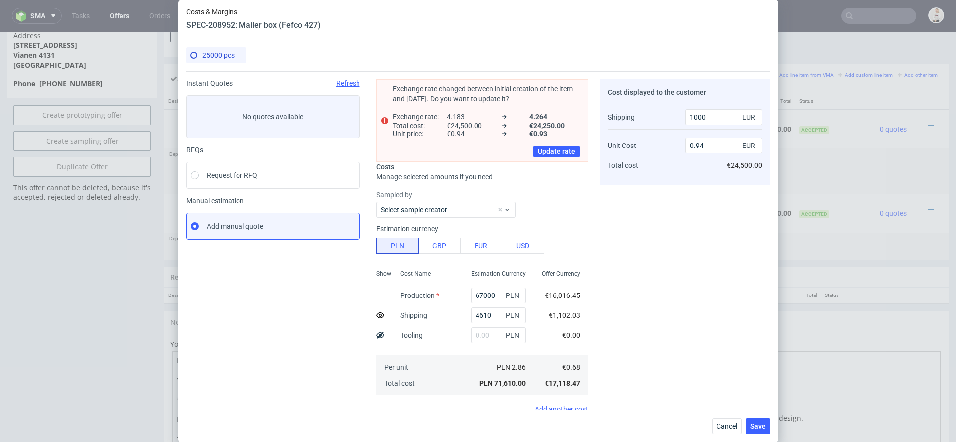
scroll to position [124, 0]
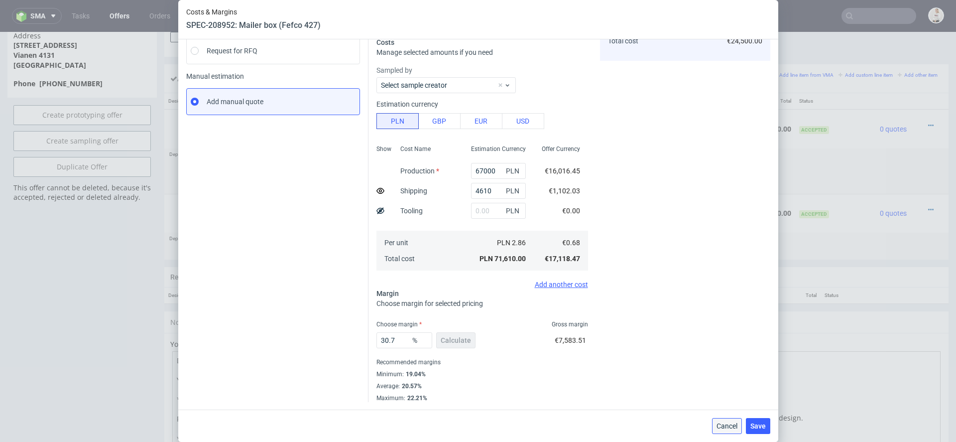
click at [726, 426] on span "Cancel" at bounding box center [726, 425] width 21 height 7
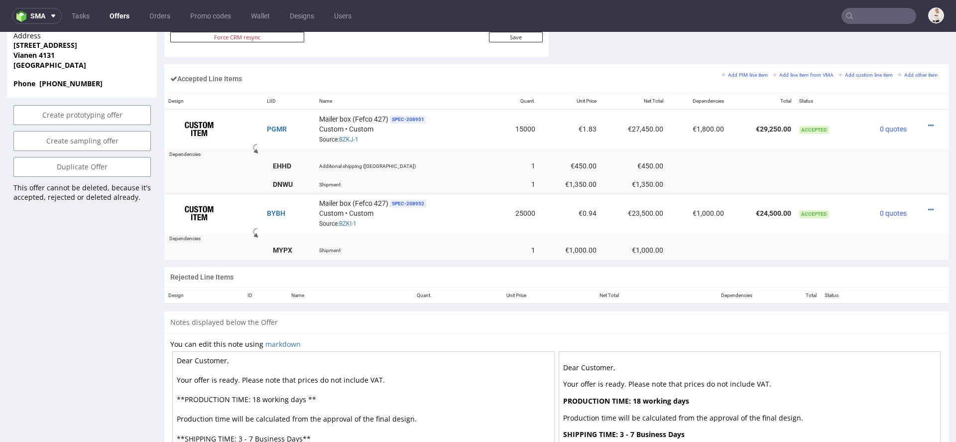
click at [789, 274] on div "Rejected Line Items" at bounding box center [556, 277] width 784 height 20
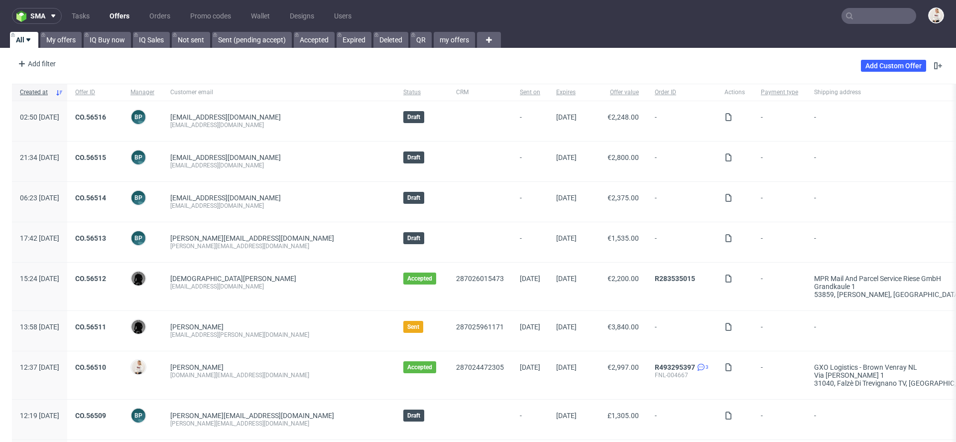
click at [864, 12] on input "text" at bounding box center [878, 16] width 75 height 16
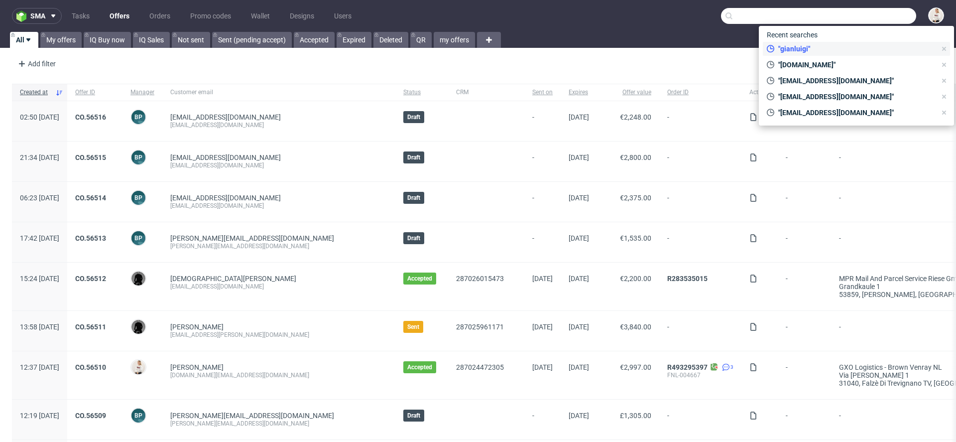
click at [817, 48] on span ""gianluigi"" at bounding box center [855, 49] width 162 height 10
type input "[PERSON_NAME]"
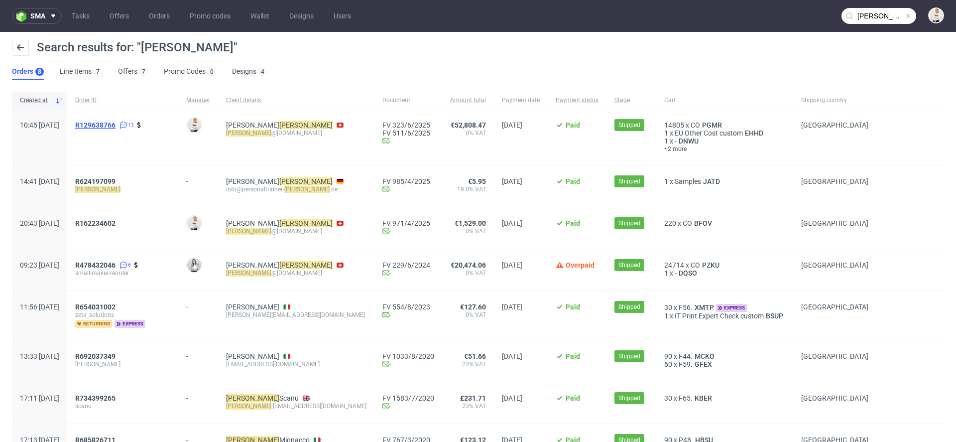
click at [116, 124] on span "R129638766" at bounding box center [95, 125] width 40 height 8
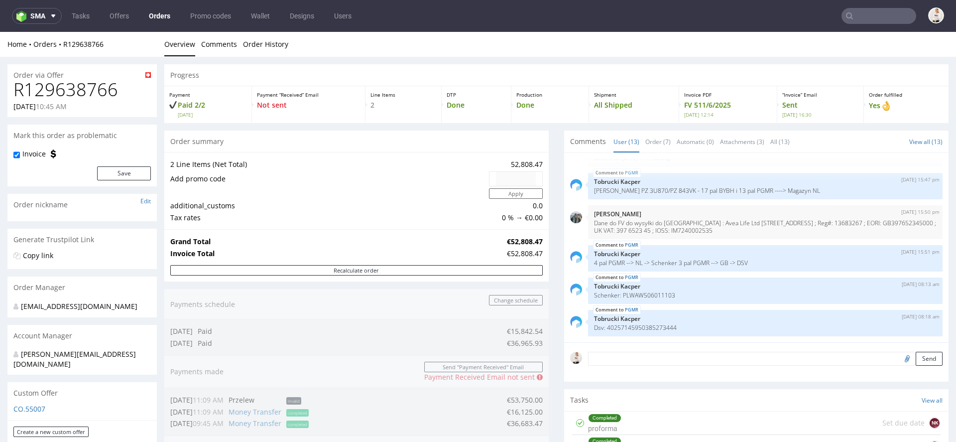
scroll to position [506, 0]
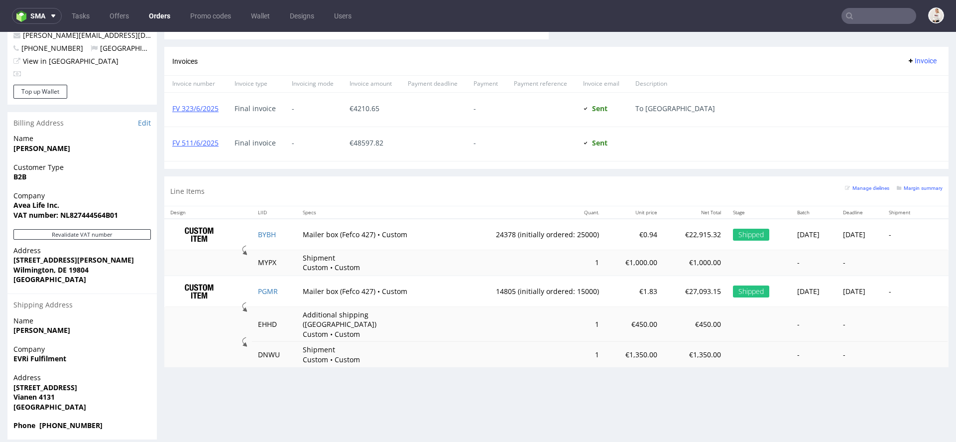
type input "[PERSON_NAME]"
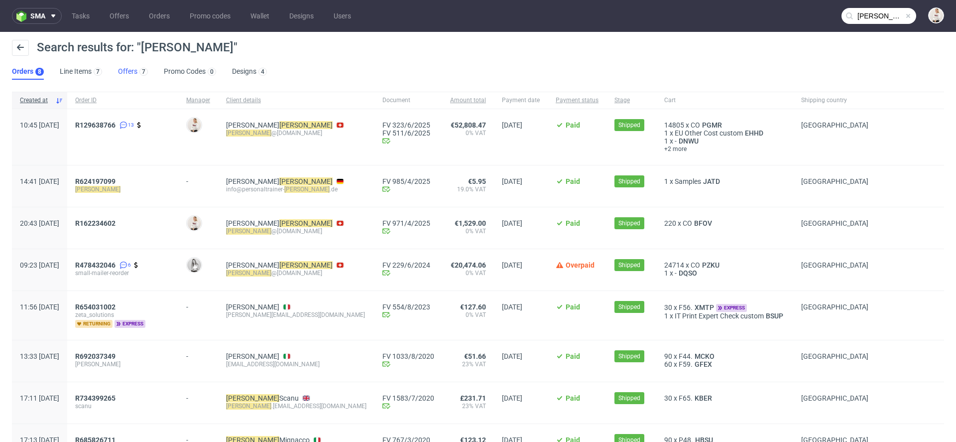
click at [131, 75] on link "Offers 7" at bounding box center [133, 72] width 30 height 16
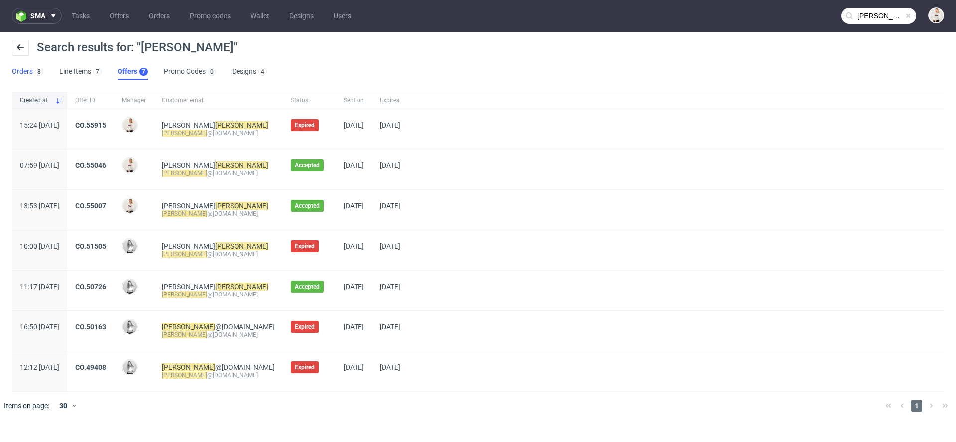
click at [28, 72] on link "Orders 8" at bounding box center [27, 72] width 31 height 16
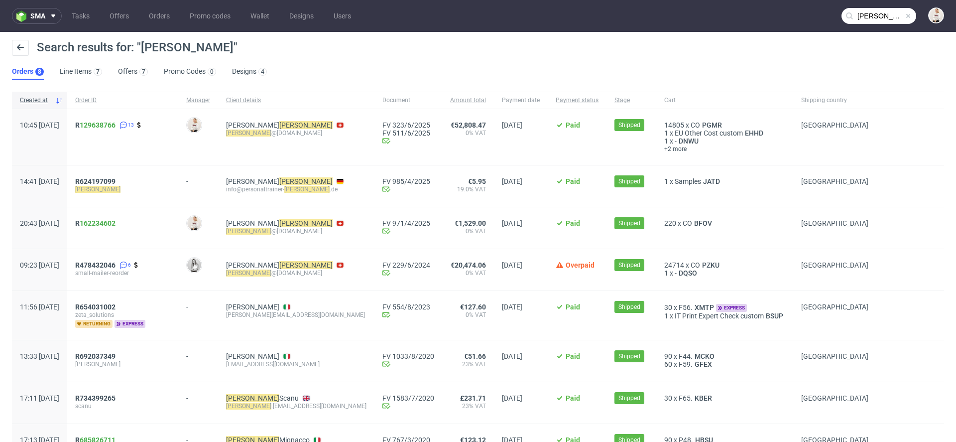
click at [105, 124] on div "R 129638766 13" at bounding box center [122, 137] width 111 height 56
click at [108, 125] on span "R 129638766" at bounding box center [95, 125] width 40 height 8
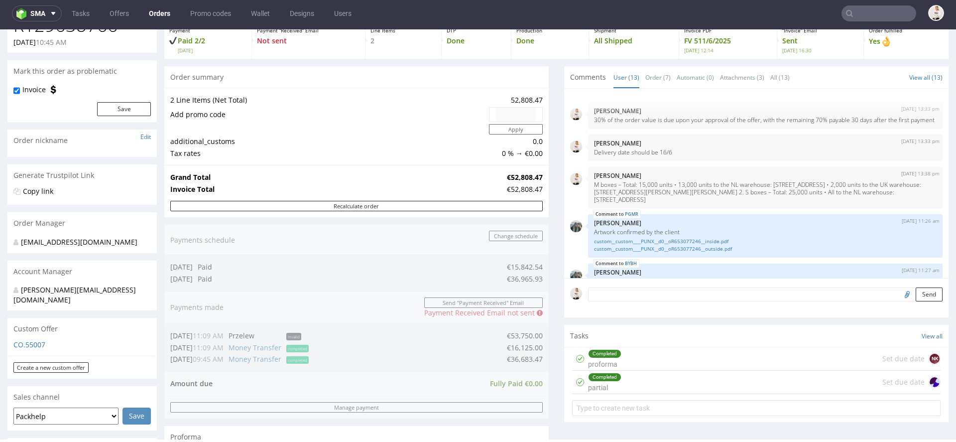
scroll to position [34, 0]
click at [747, 184] on div "14th May 25 | 13:38 pm Mari Fok M boxes – Total: 15,000 units • 13,000 units to…" at bounding box center [765, 184] width 354 height 41
drag, startPoint x: 728, startPoint y: 187, endPoint x: 871, endPoint y: 196, distance: 142.7
click at [871, 196] on p "M boxes – Total: 15,000 units • 13,000 units to the NL warehouse: Laanakkerweg …" at bounding box center [765, 189] width 343 height 22
drag, startPoint x: 894, startPoint y: 189, endPoint x: 729, endPoint y: 187, distance: 164.3
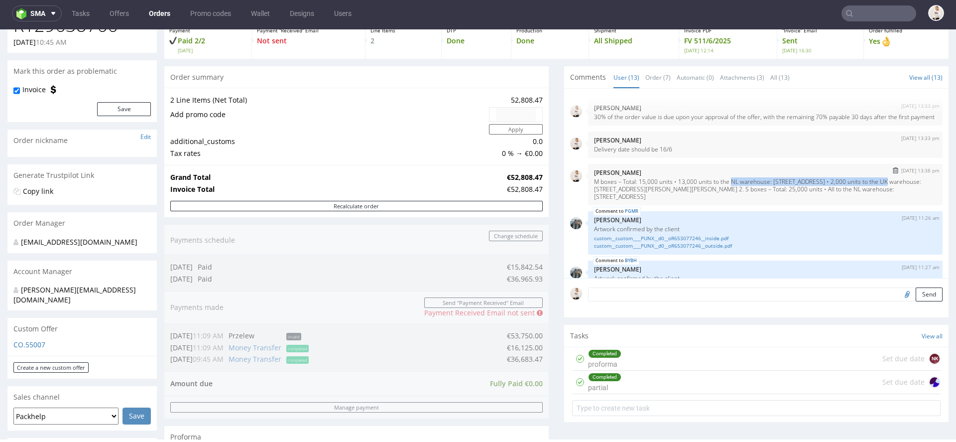
click at [729, 187] on p "M boxes – Total: 15,000 units • 13,000 units to the NL warehouse: Laanakkerweg …" at bounding box center [765, 189] width 343 height 22
copy p "NL warehouse: Laanakkerweg 16, Vianen 4131, Netherlands"
click at [828, 197] on p "M boxes – Total: 15,000 units • 13,000 units to the NL warehouse: Laanakkerweg …" at bounding box center [765, 189] width 343 height 22
click at [856, 192] on p "M boxes – Total: 15,000 units • 13,000 units to the NL warehouse: Laanakkerweg …" at bounding box center [765, 189] width 343 height 22
drag, startPoint x: 872, startPoint y: 197, endPoint x: 622, endPoint y: 197, distance: 249.9
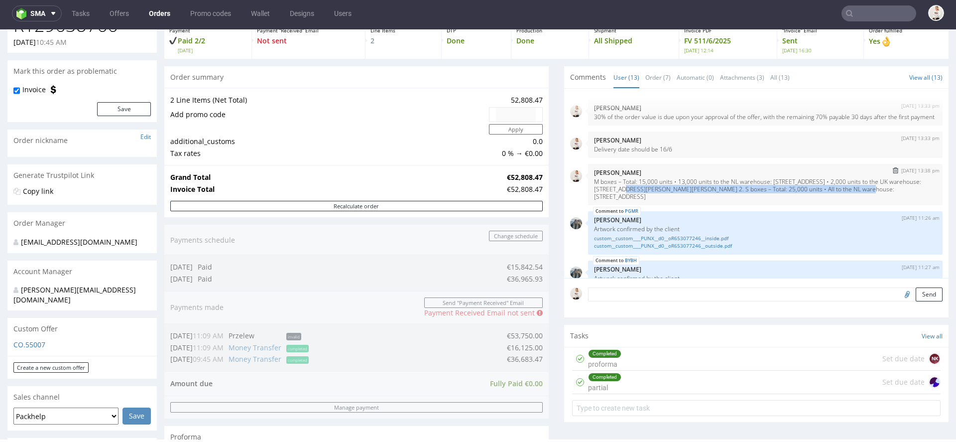
click at [622, 197] on p "M boxes – Total: 15,000 units • 13,000 units to the NL warehouse: Laanakkerweg …" at bounding box center [765, 189] width 343 height 22
copy p "UK warehouse: FedEx Cross Border, Dunton Distribution Centre, Christy Way, SS15…"
click at [718, 184] on div "14th May 25 | 13:38 pm Mari Fok M boxes – Total: 15,000 units • 13,000 units to…" at bounding box center [765, 184] width 354 height 41
drag, startPoint x: 729, startPoint y: 189, endPoint x: 895, endPoint y: 189, distance: 166.3
click at [895, 189] on p "M boxes – Total: 15,000 units • 13,000 units to the NL warehouse: Laanakkerweg …" at bounding box center [765, 189] width 343 height 22
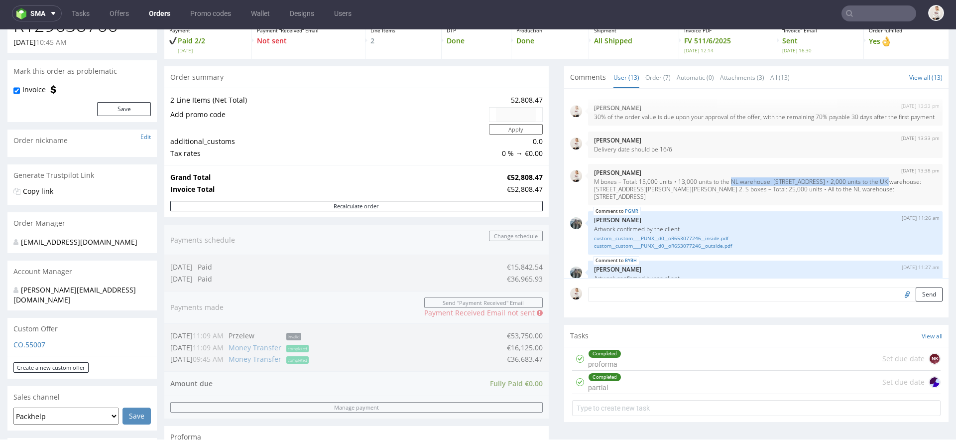
copy p "NL warehouse: Laanakkerweg 16, Vianen 4131, Netherlands"
click at [798, 196] on p "M boxes – Total: 15,000 units • 13,000 units to the NL warehouse: Laanakkerweg …" at bounding box center [765, 189] width 343 height 22
drag, startPoint x: 622, startPoint y: 194, endPoint x: 871, endPoint y: 196, distance: 249.4
click at [871, 196] on p "M boxes – Total: 15,000 units • 13,000 units to the NL warehouse: Laanakkerweg …" at bounding box center [765, 189] width 343 height 22
copy p "UK warehouse: FedEx Cross Border, Dunton Distribution Centre, Christy Way, SS15…"
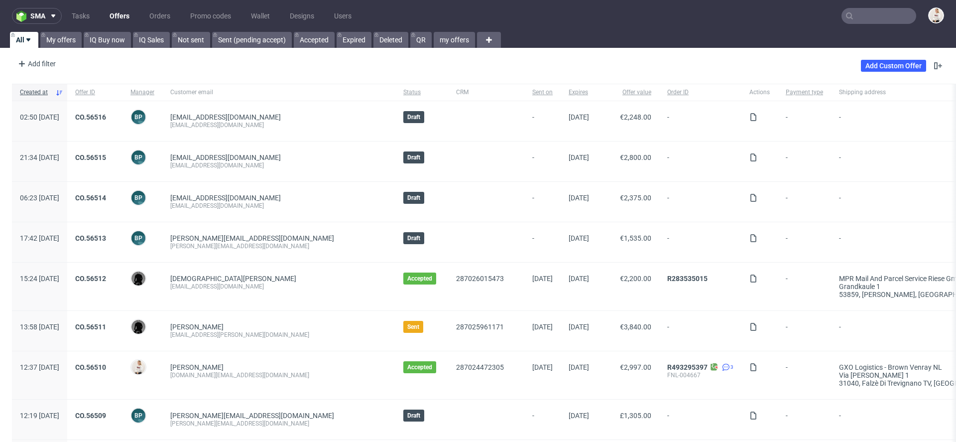
click at [99, 6] on nav "sma Tasks Offers Orders Promo codes Wallet Designs Users" at bounding box center [478, 16] width 956 height 32
click at [129, 15] on link "Offers" at bounding box center [120, 16] width 32 height 16
click at [63, 38] on link "My offers" at bounding box center [60, 40] width 41 height 16
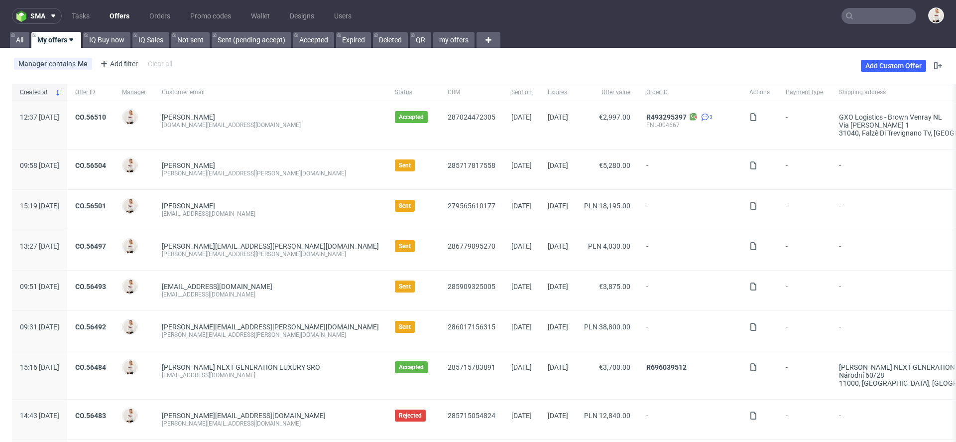
click at [48, 35] on link "My offers" at bounding box center [56, 40] width 50 height 16
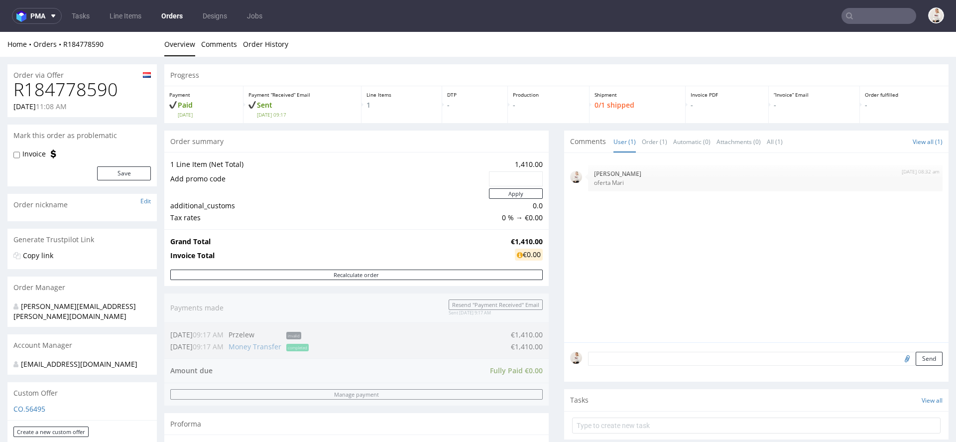
click at [77, 91] on h1 "R184778590" at bounding box center [81, 90] width 137 height 20
copy h1 "R184778590"
click at [802, 182] on p "oferta Mari" at bounding box center [765, 182] width 343 height 7
click at [514, 239] on strong "€1,410.00" at bounding box center [527, 240] width 32 height 9
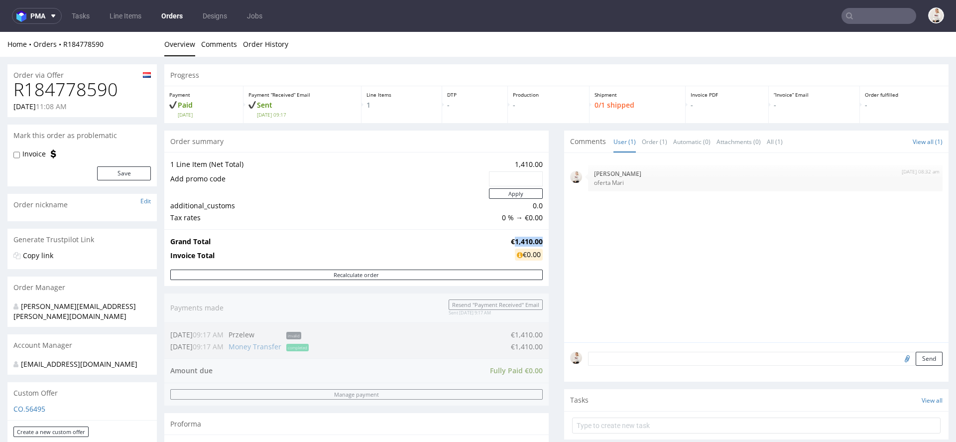
click at [514, 239] on strong "€1,410.00" at bounding box center [527, 240] width 32 height 9
copy strong "€1,410.00"
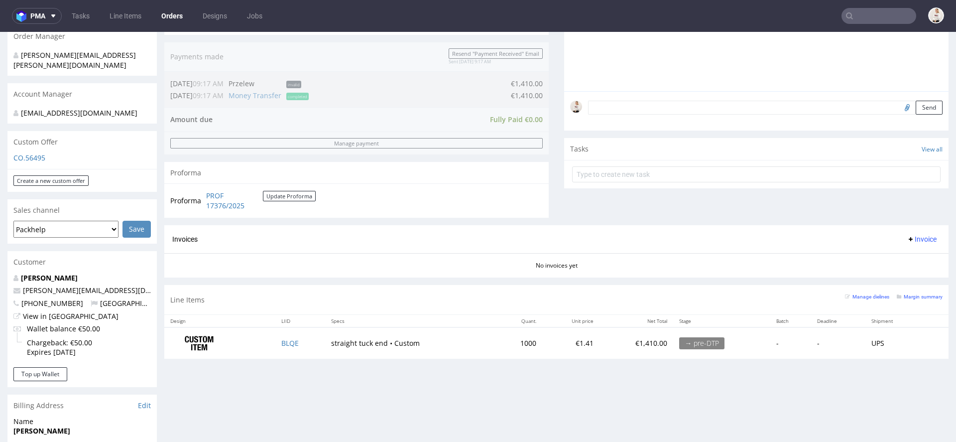
scroll to position [252, 0]
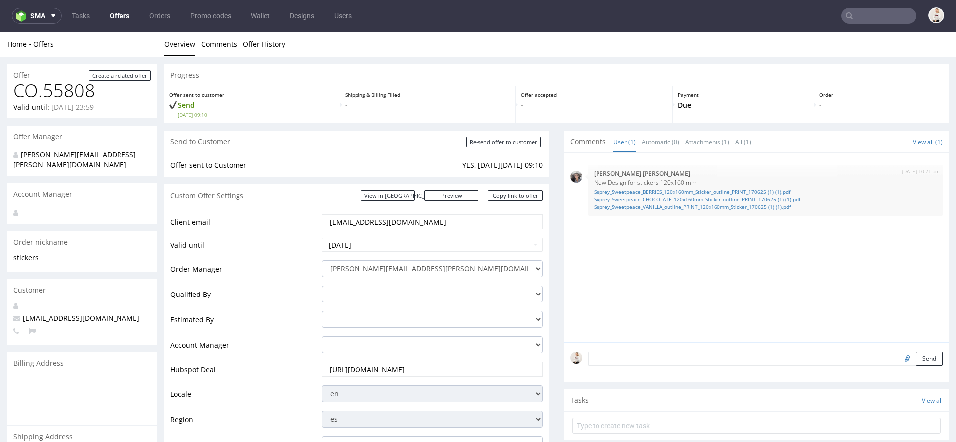
click at [852, 15] on input "text" at bounding box center [878, 16] width 75 height 16
paste input "evoorhees@ireneforteskincare.com"
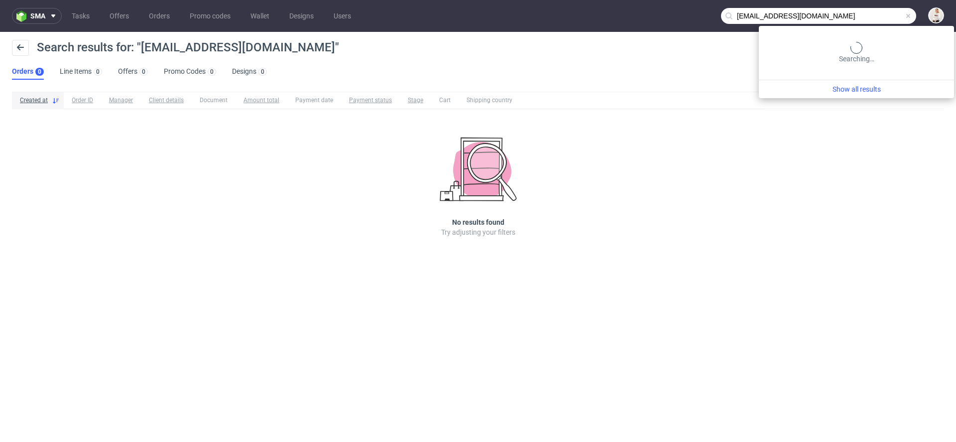
click at [858, 22] on input "evoorhees@ireneforteskincare.com" at bounding box center [818, 16] width 195 height 16
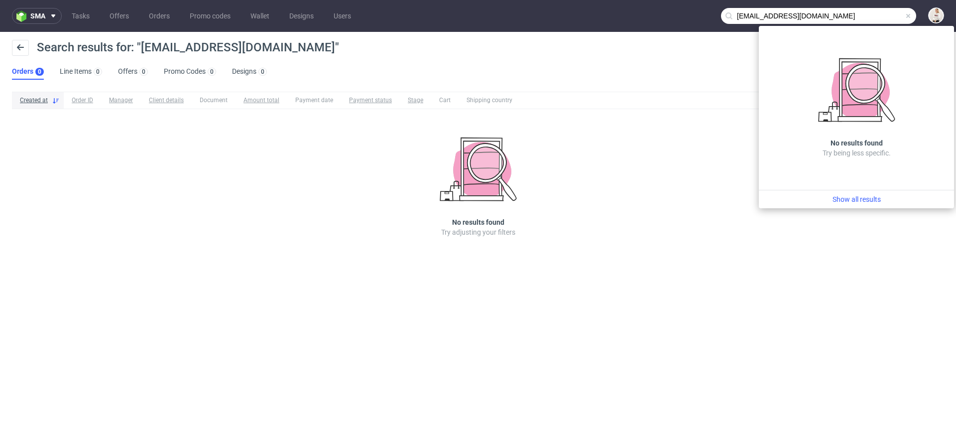
drag, startPoint x: 776, startPoint y: 16, endPoint x: 626, endPoint y: 14, distance: 150.4
click at [626, 14] on nav "sma Tasks Offers Orders Promo codes Wallet Designs Users evoorhees@irenefortesk…" at bounding box center [478, 16] width 956 height 32
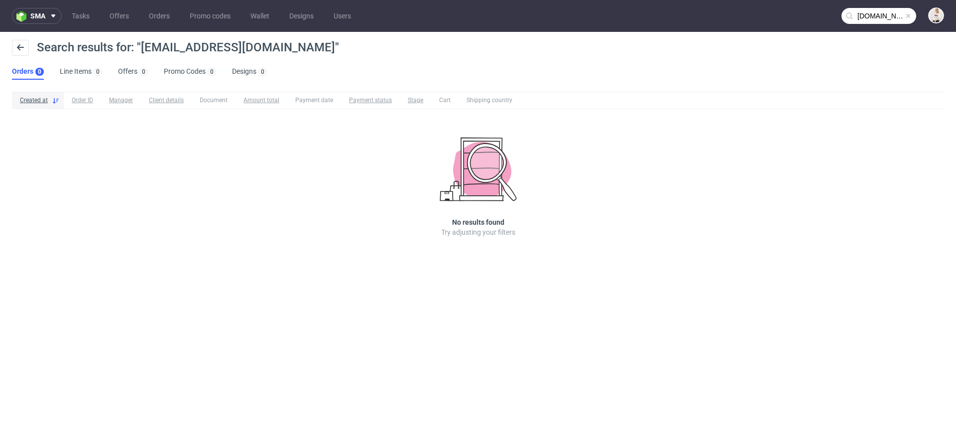
type input "ireneforteskincare.com"
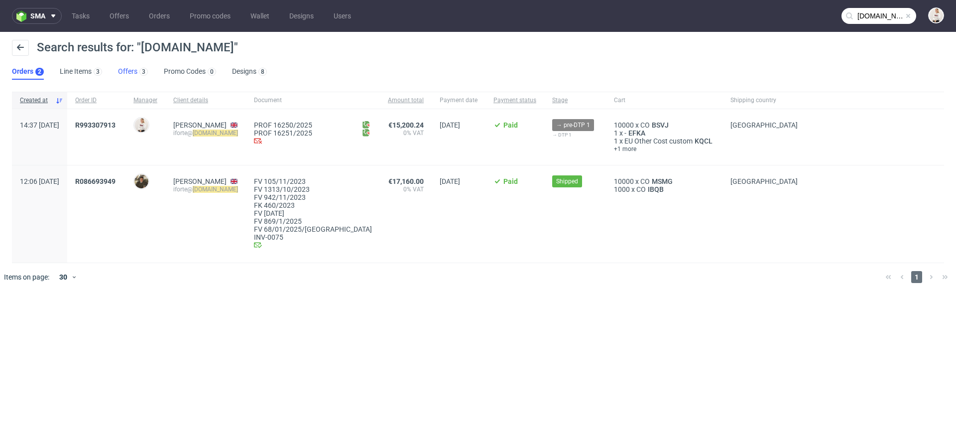
click at [131, 72] on link "Offers 3" at bounding box center [133, 72] width 30 height 16
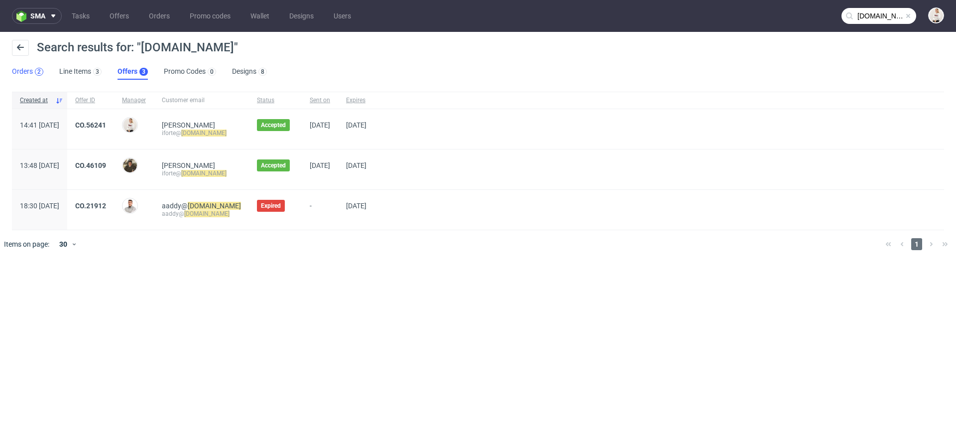
click at [36, 69] on div "2" at bounding box center [39, 72] width 8 height 8
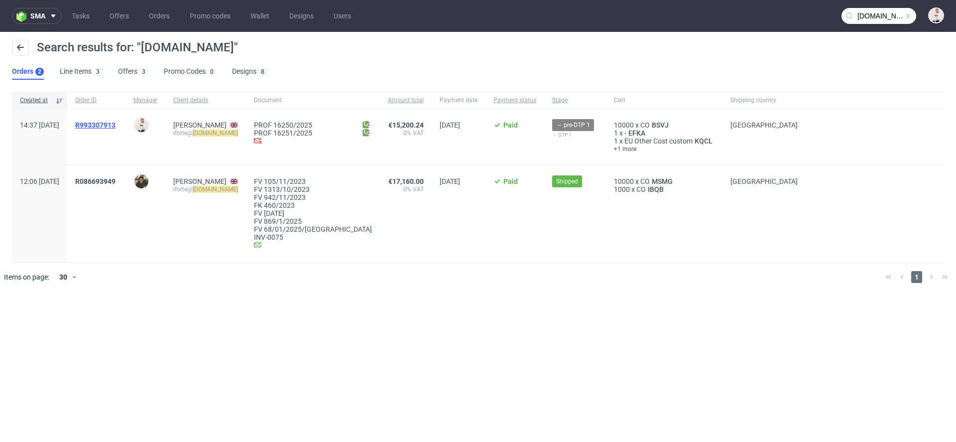
click at [116, 124] on span "R993307913" at bounding box center [95, 125] width 40 height 8
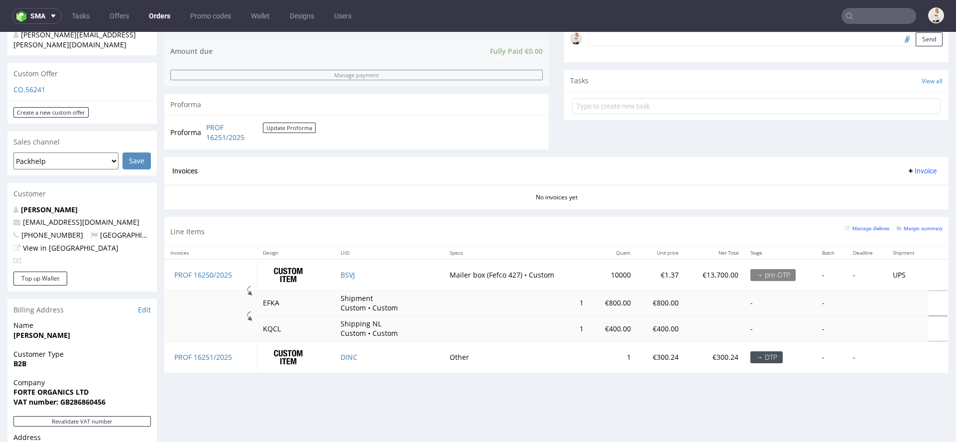
scroll to position [321, 0]
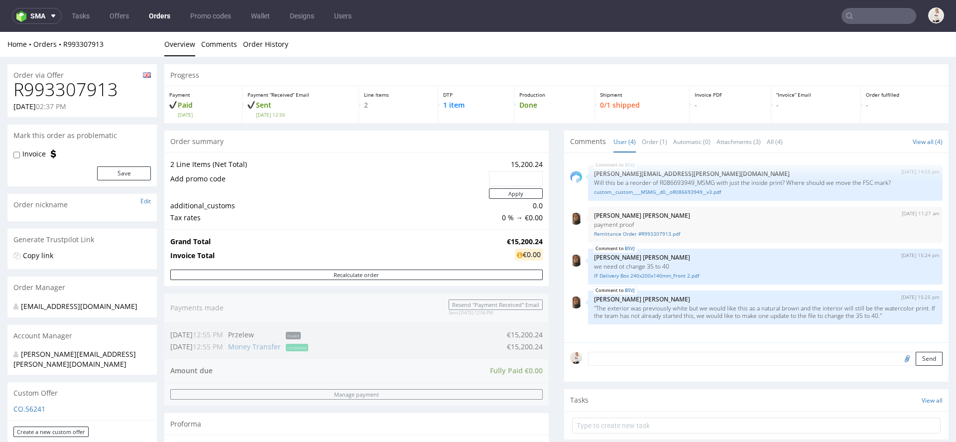
click at [864, 13] on input "text" at bounding box center [878, 16] width 75 height 16
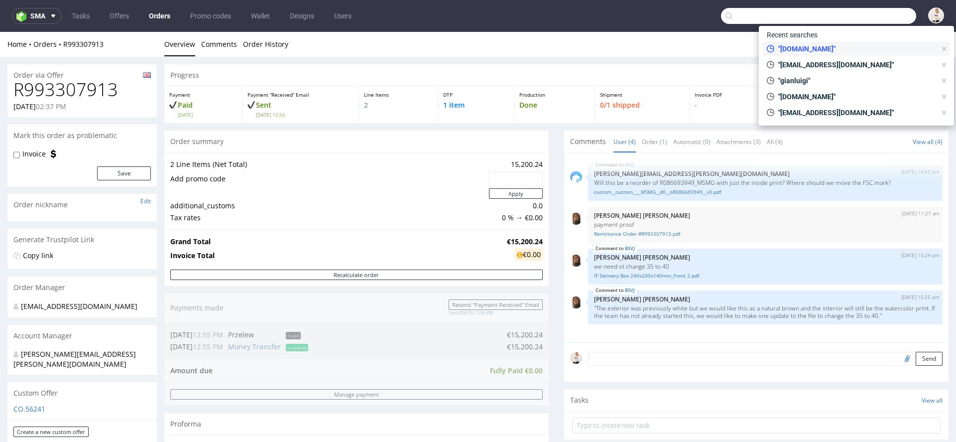
click at [838, 50] on span ""[DOMAIN_NAME]"" at bounding box center [855, 49] width 162 height 10
type input "[DOMAIN_NAME]"
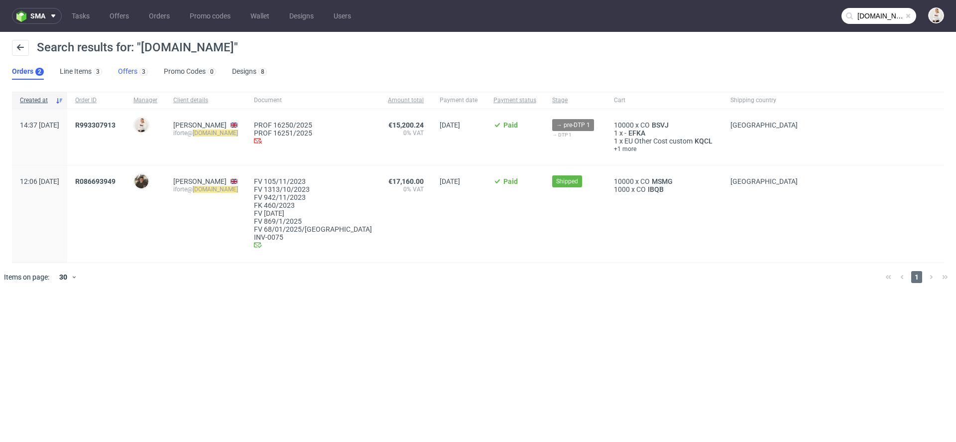
click at [137, 69] on div "3" at bounding box center [142, 71] width 10 height 10
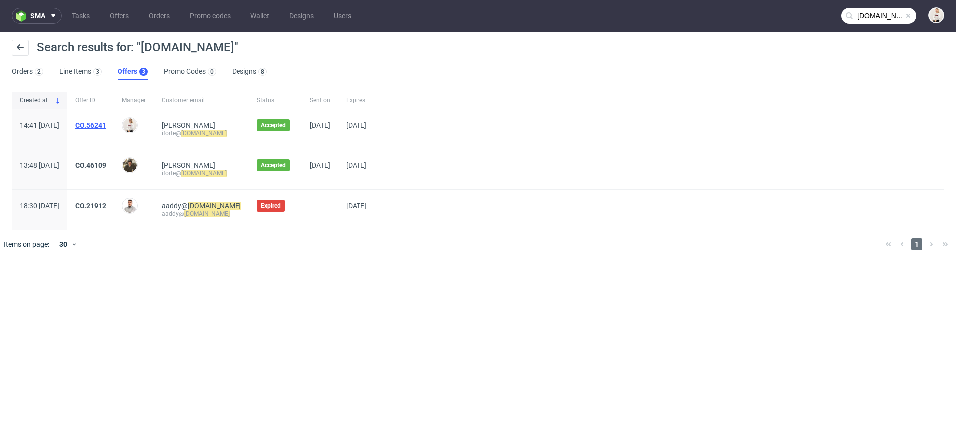
click at [106, 122] on link "CO.56241" at bounding box center [90, 125] width 31 height 8
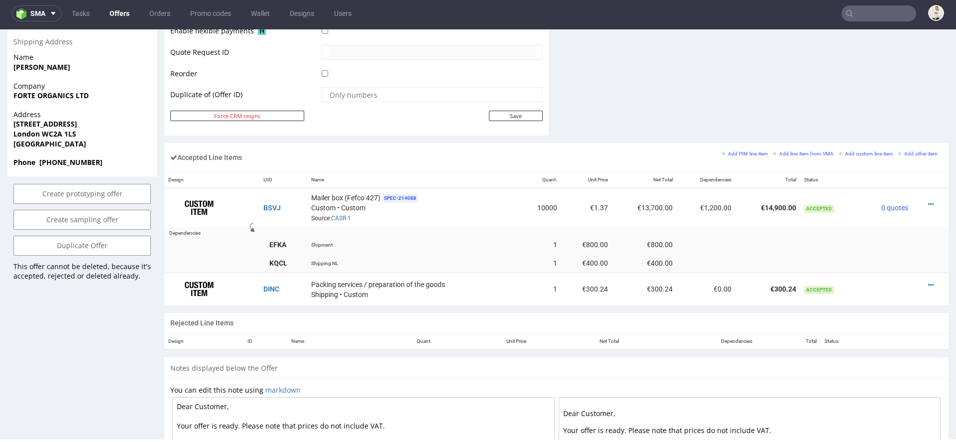
scroll to position [509, 0]
click at [928, 199] on icon at bounding box center [930, 202] width 5 height 7
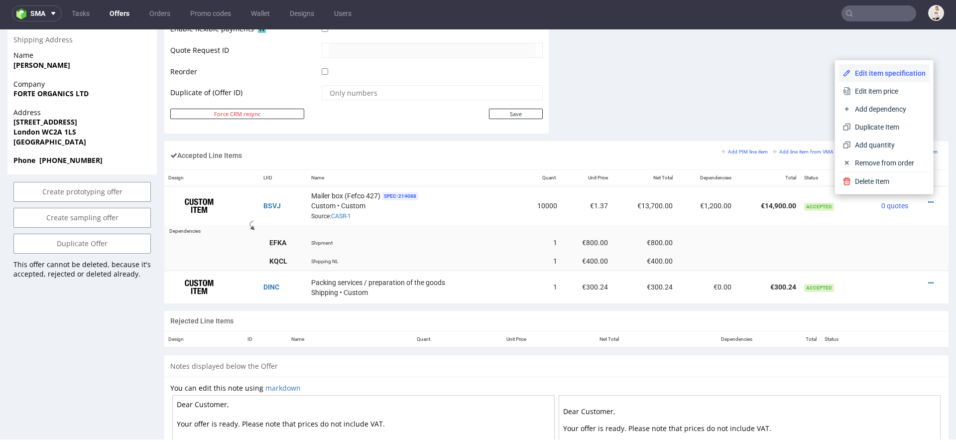
click at [896, 75] on span "Edit item specification" at bounding box center [888, 73] width 75 height 10
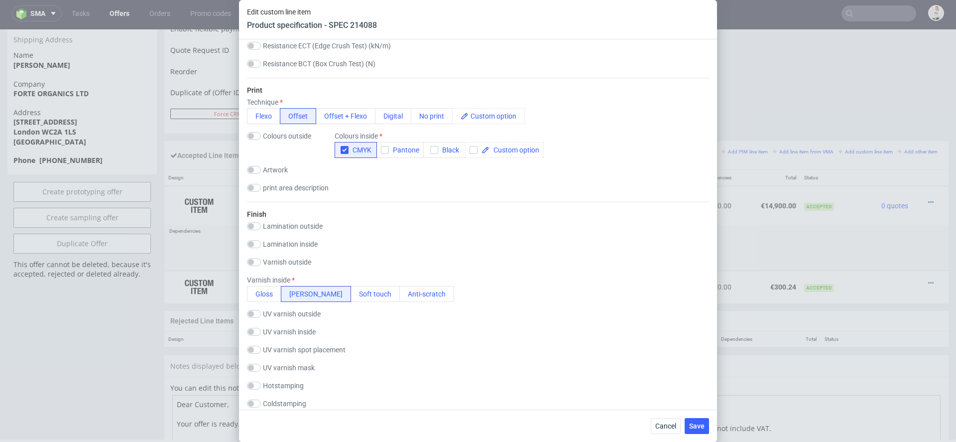
scroll to position [575, 0]
click at [752, 123] on div "Edit custom line item Product specification - SPEC 214088 Supplier Marex Techni…" at bounding box center [478, 221] width 956 height 442
click at [669, 431] on button "Cancel" at bounding box center [666, 426] width 30 height 16
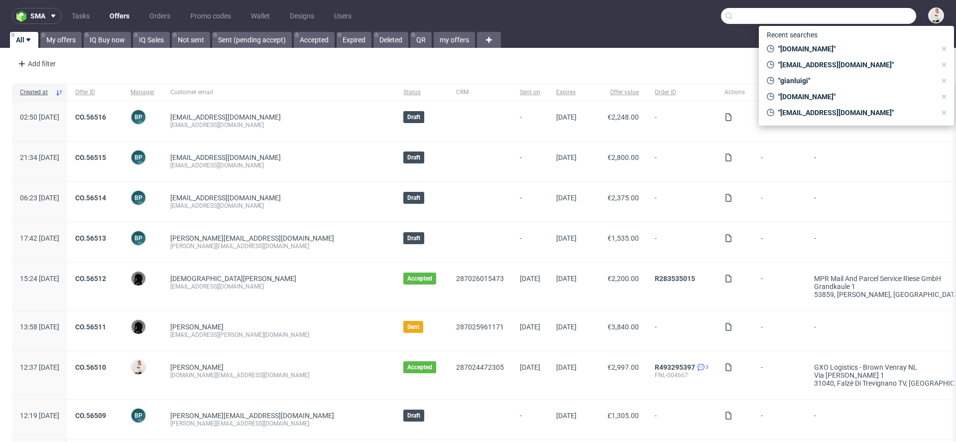
click at [854, 16] on input "text" at bounding box center [818, 16] width 195 height 16
paste input "https://platform.packhelp.com/sma/orders/R993307913/edit"
type input "https://platform.packhelp.com/sma/orders/R993307913/edit"
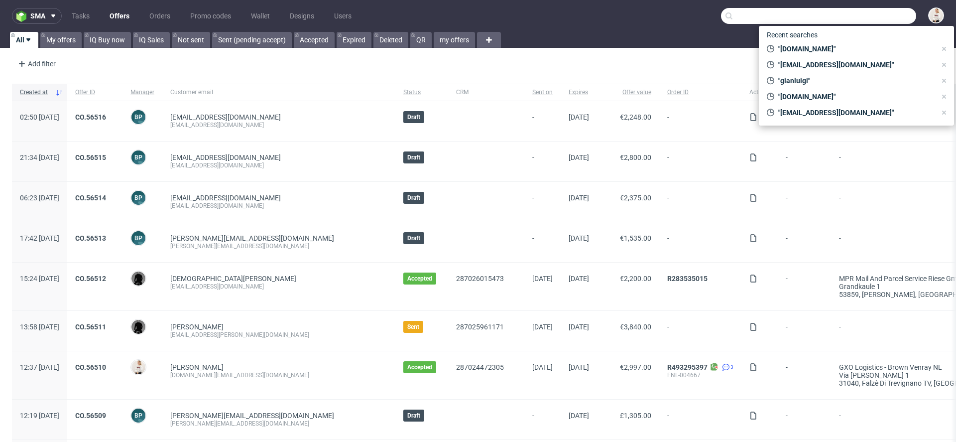
paste input "ciaran@theheadplan.com"
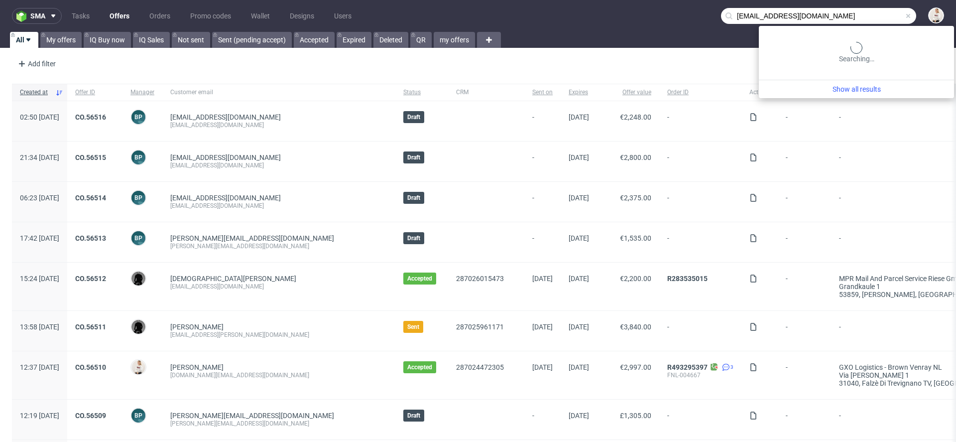
type input "ciaran@theheadplan.com"
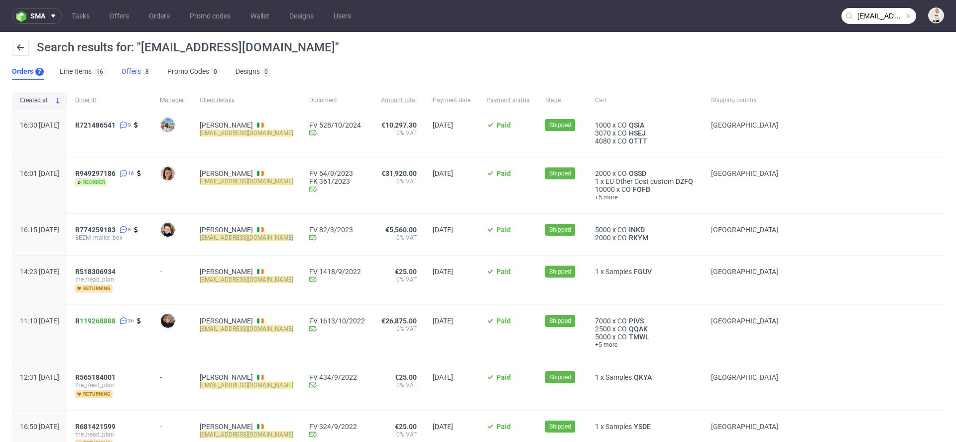
click at [128, 72] on link "Offers 8" at bounding box center [136, 72] width 30 height 16
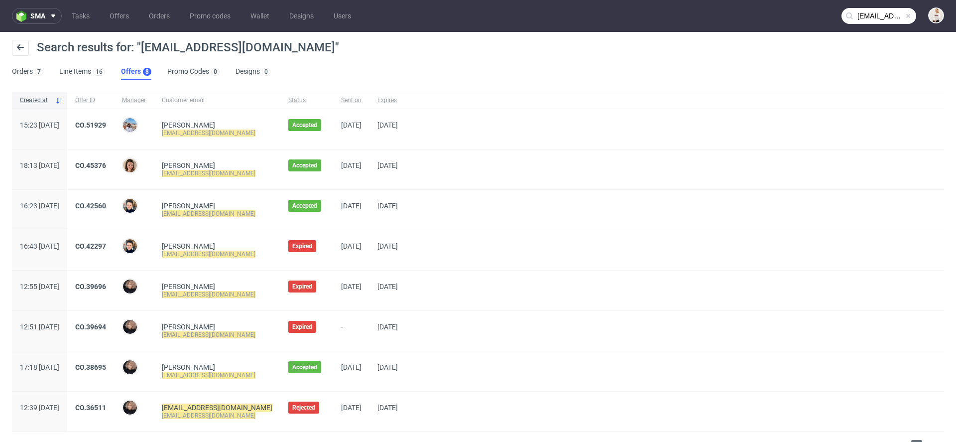
click at [105, 126] on div "CO.51929" at bounding box center [90, 129] width 47 height 40
click at [106, 125] on link "CO.51929" at bounding box center [90, 125] width 31 height 8
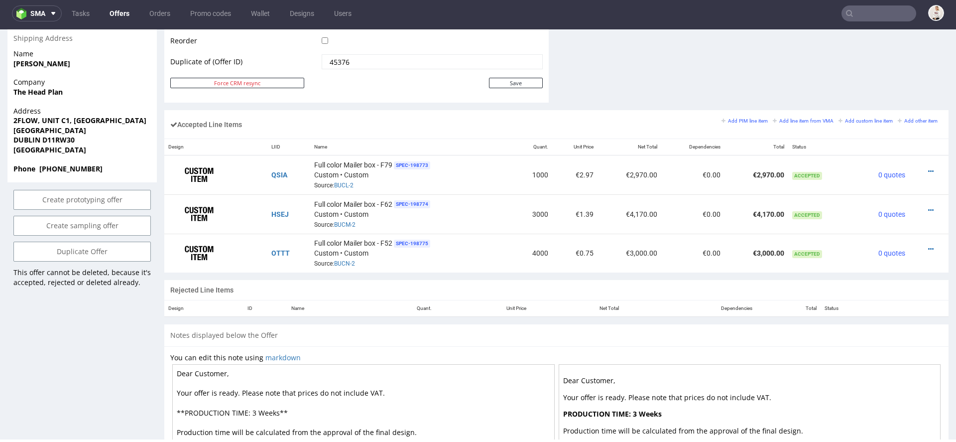
scroll to position [539, 0]
click at [344, 184] on link "BUCL-2" at bounding box center [343, 186] width 19 height 7
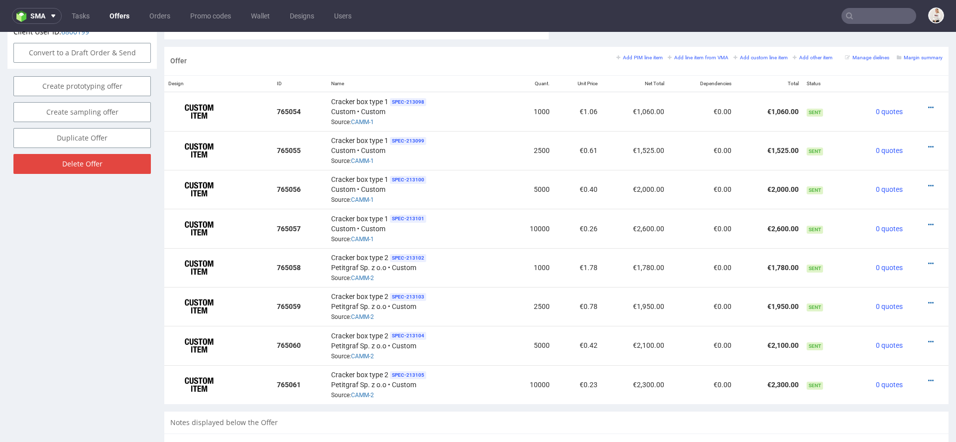
scroll to position [581, 0]
click at [359, 235] on link "CAMM-1" at bounding box center [362, 238] width 23 height 7
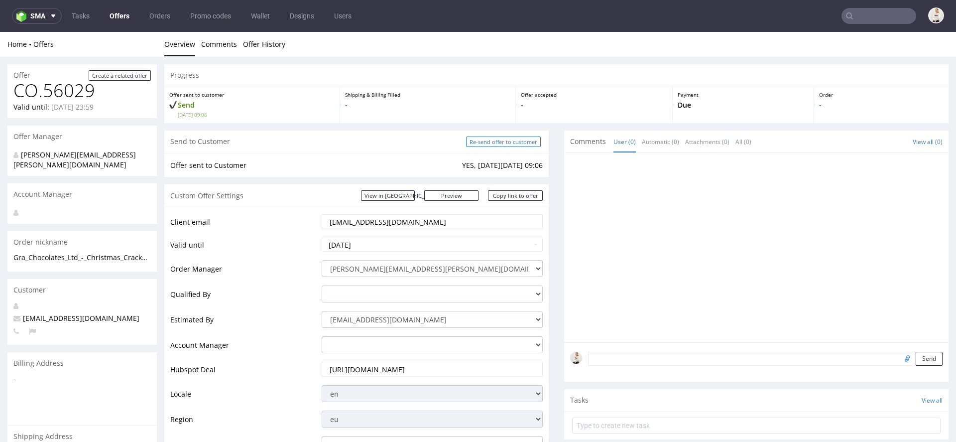
click at [497, 141] on input "Re-send offer to customer" at bounding box center [503, 141] width 75 height 10
type input "In progress..."
click at [518, 196] on link "Copy link to offer" at bounding box center [515, 195] width 55 height 10
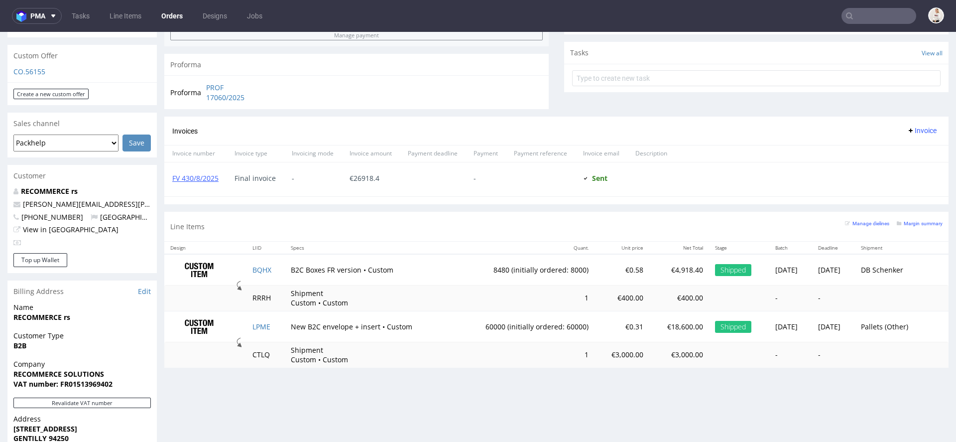
scroll to position [355, 0]
